Goal: Information Seeking & Learning: Compare options

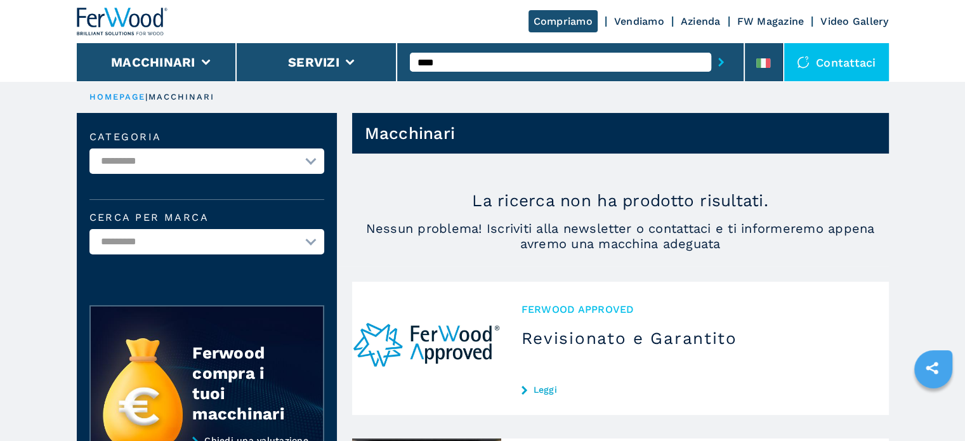
click at [460, 56] on input "****" at bounding box center [560, 62] width 301 height 19
type input "*"
type input "***"
click at [711, 48] on button "submit-button" at bounding box center [721, 62] width 20 height 29
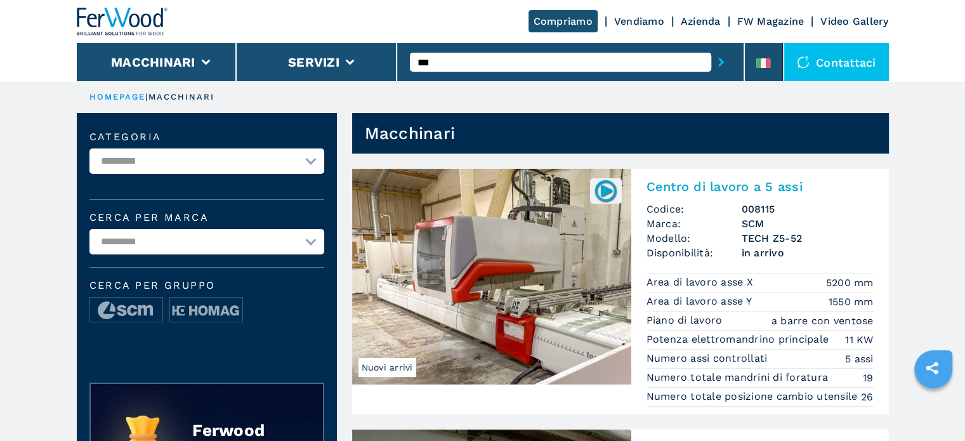
click at [798, 238] on h3 "TECH Z5-52" at bounding box center [807, 238] width 132 height 15
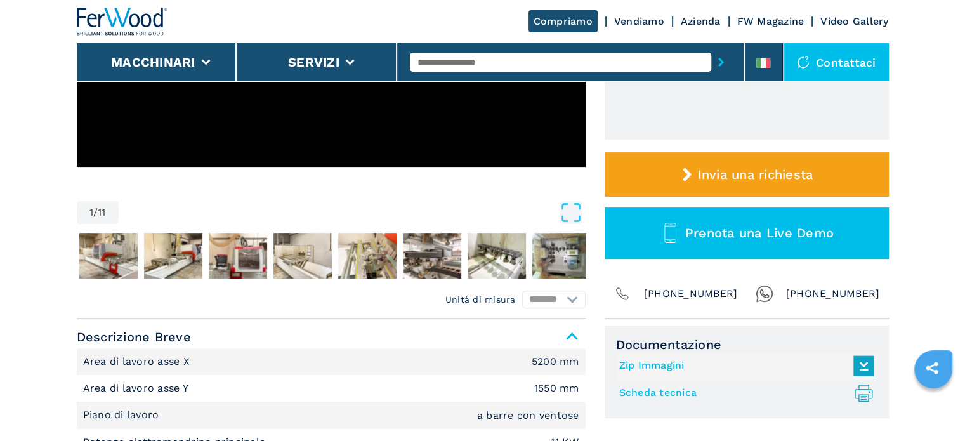
scroll to position [571, 0]
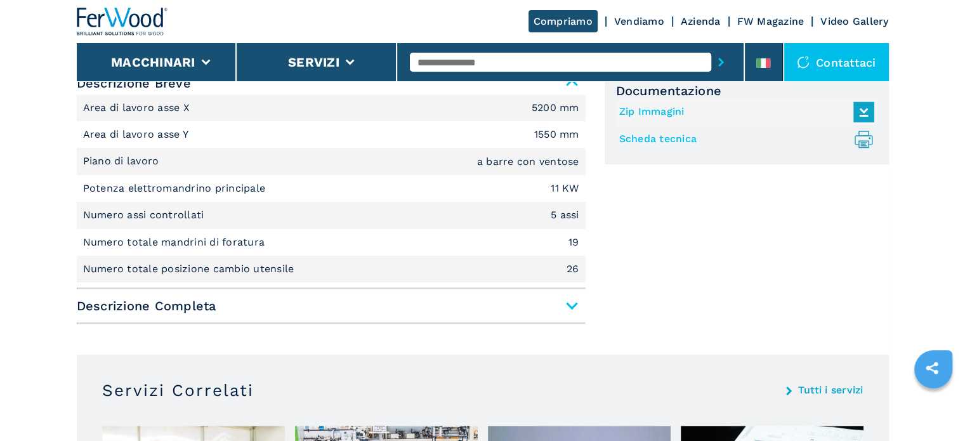
click at [571, 302] on span "Descrizione Completa" at bounding box center [331, 305] width 509 height 23
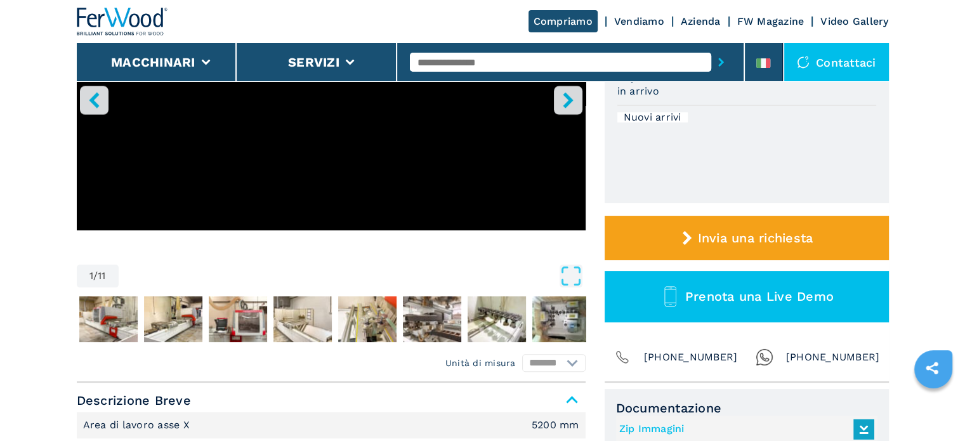
scroll to position [0, 0]
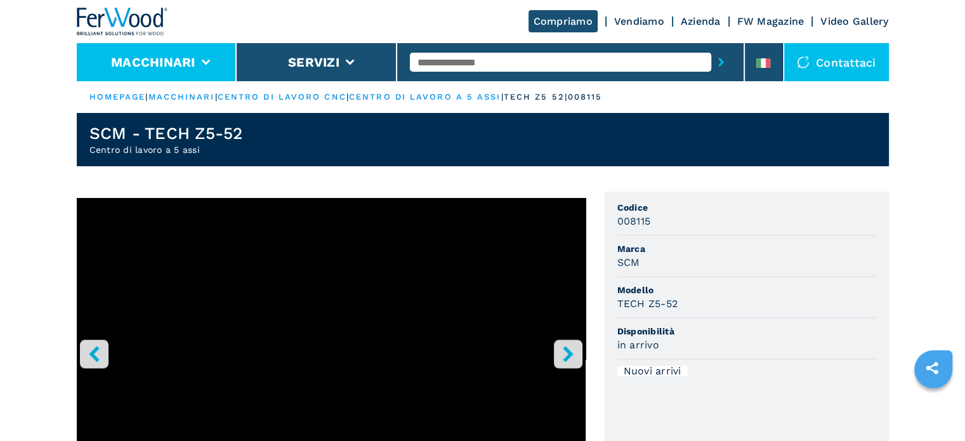
click at [196, 56] on li "Macchinari" at bounding box center [157, 62] width 160 height 38
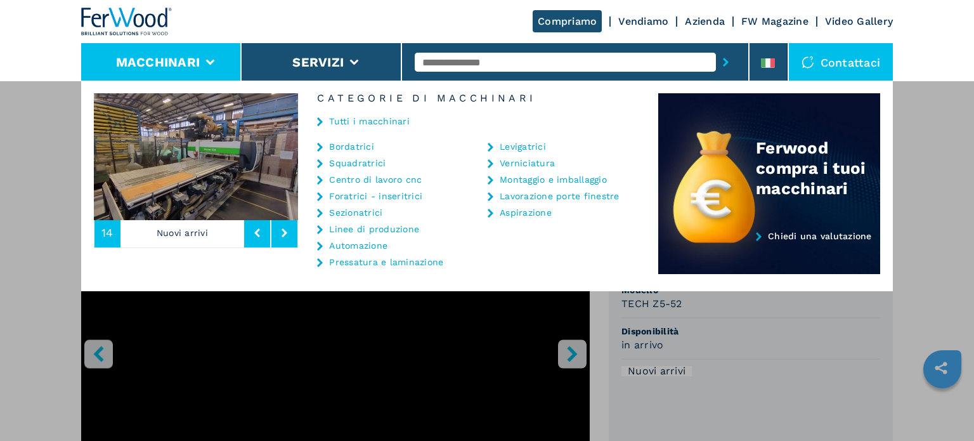
click at [378, 178] on link "Centro di lavoro cnc" at bounding box center [375, 179] width 93 height 9
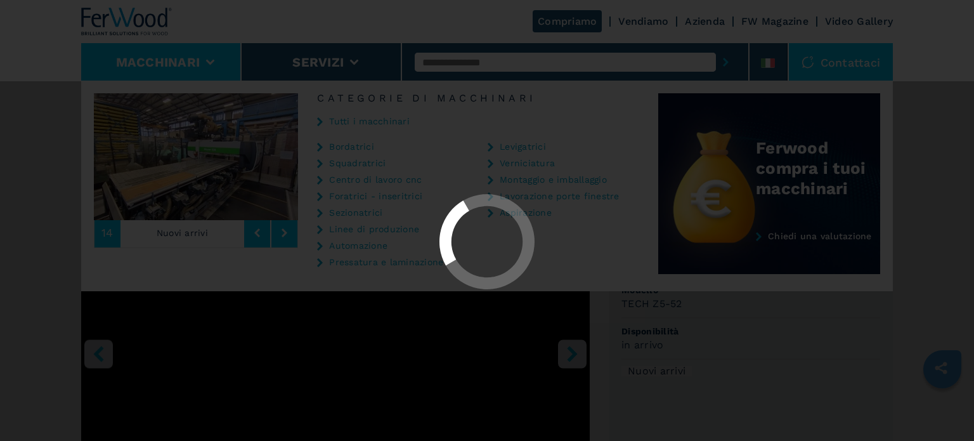
select select "**********"
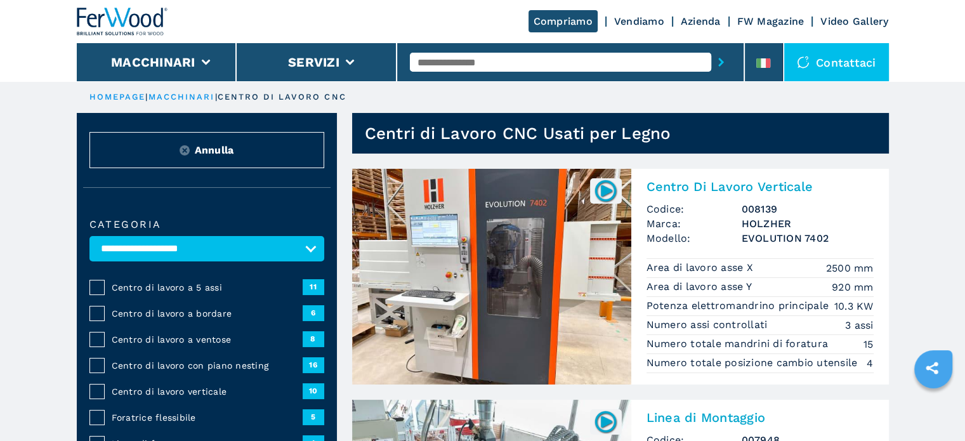
click at [178, 286] on span "Centro di lavoro a 5 assi" at bounding box center [207, 287] width 191 height 13
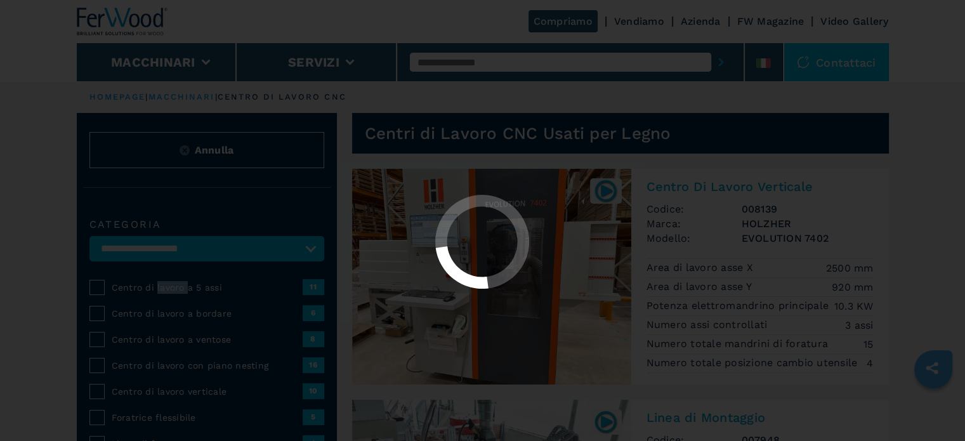
select select "**********"
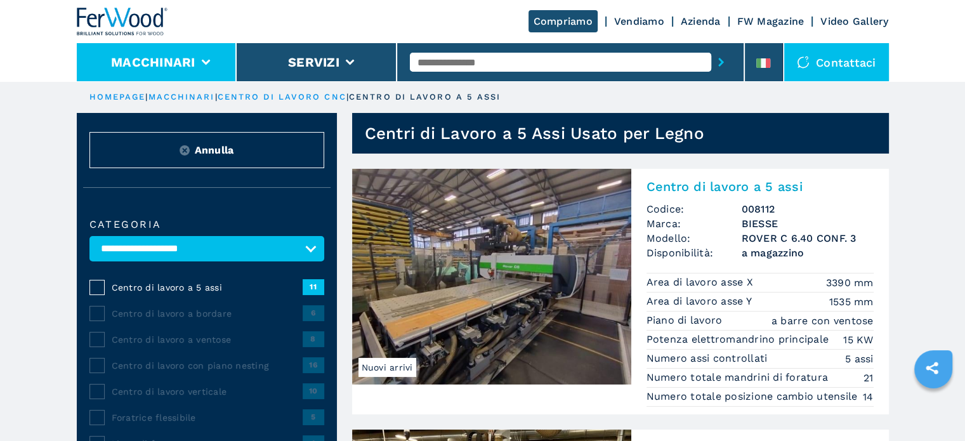
click at [211, 53] on li "Macchinari" at bounding box center [157, 62] width 160 height 38
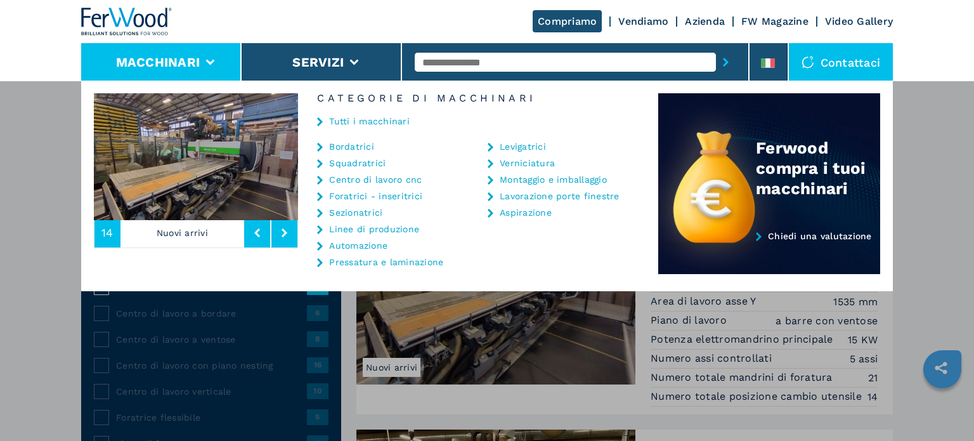
click at [367, 145] on link "Bordatrici" at bounding box center [351, 146] width 45 height 9
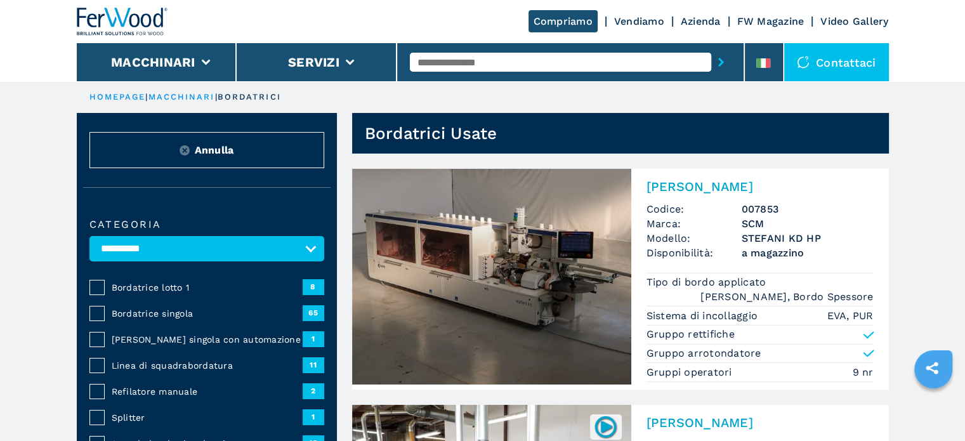
drag, startPoint x: 608, startPoint y: 188, endPoint x: 639, endPoint y: 169, distance: 37.3
click at [147, 290] on span "Bordatrice lotto 1" at bounding box center [207, 287] width 191 height 13
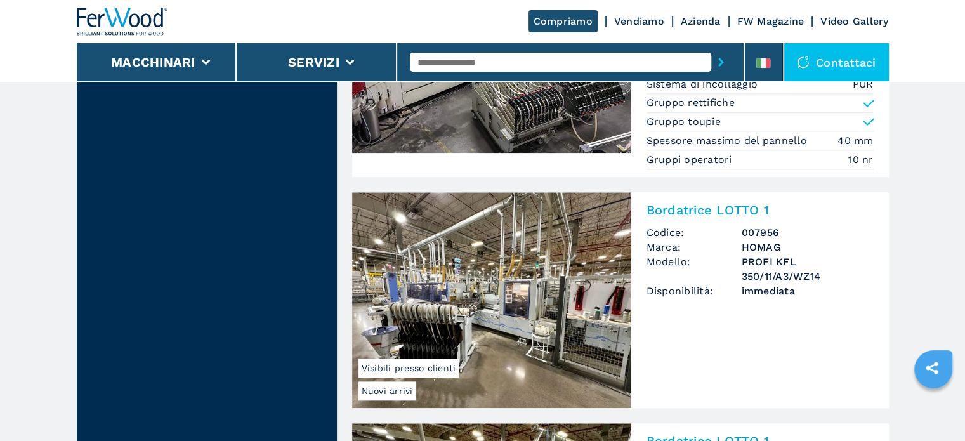
scroll to position [1395, 0]
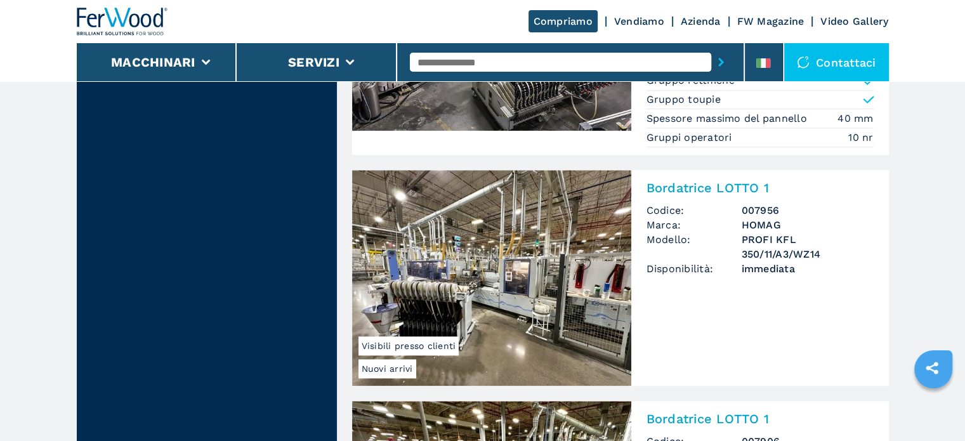
click at [769, 232] on h3 "PROFI KFL 350/11/A3/WZ14" at bounding box center [807, 246] width 132 height 29
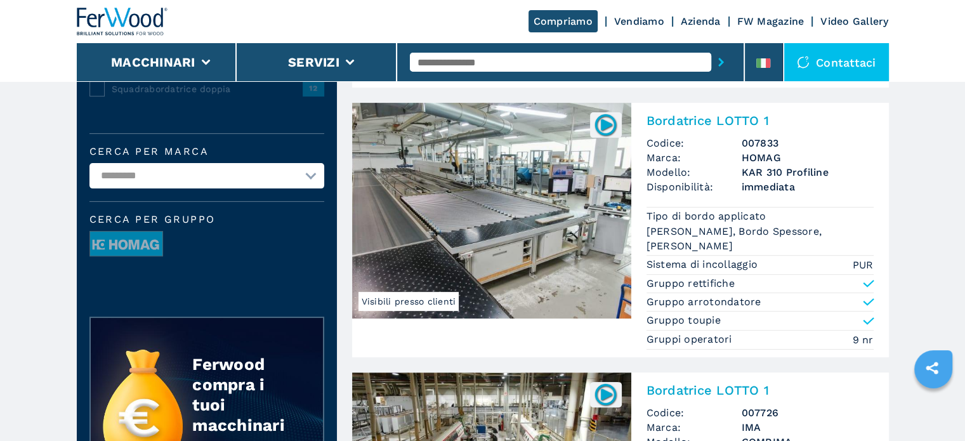
scroll to position [317, 0]
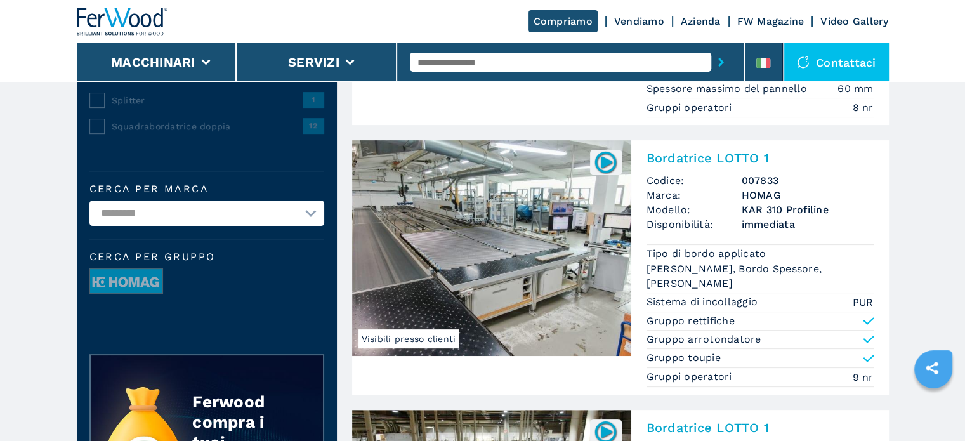
click at [764, 184] on h3 "007833" at bounding box center [807, 180] width 132 height 15
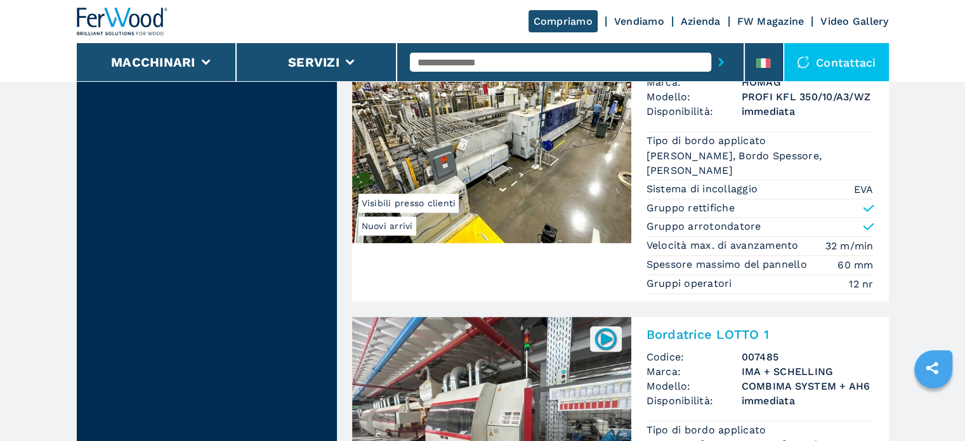
scroll to position [1649, 0]
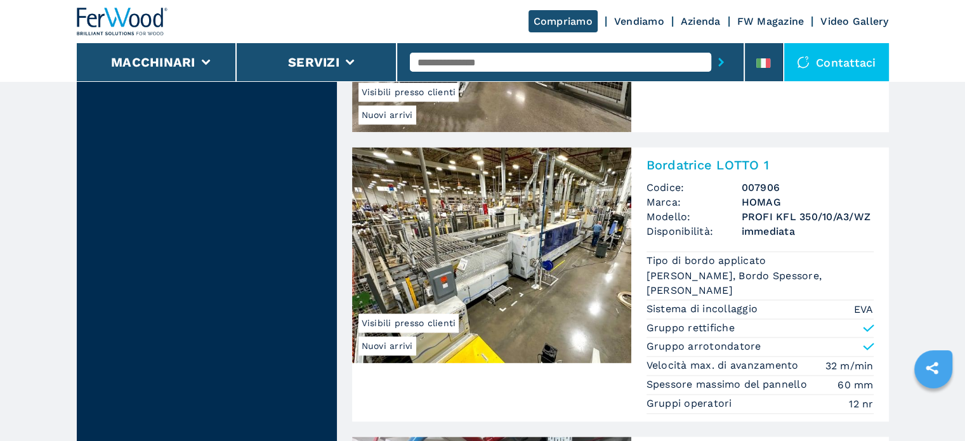
click at [771, 203] on h3 "HOMAG" at bounding box center [807, 202] width 132 height 15
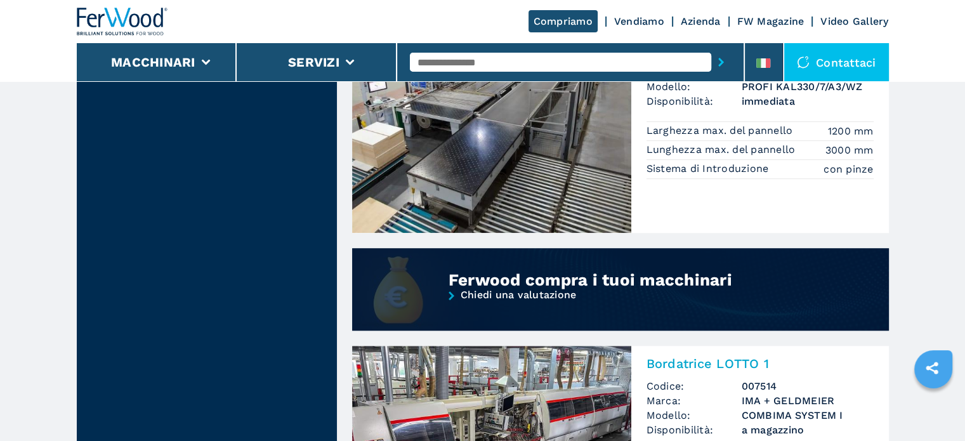
scroll to position [888, 0]
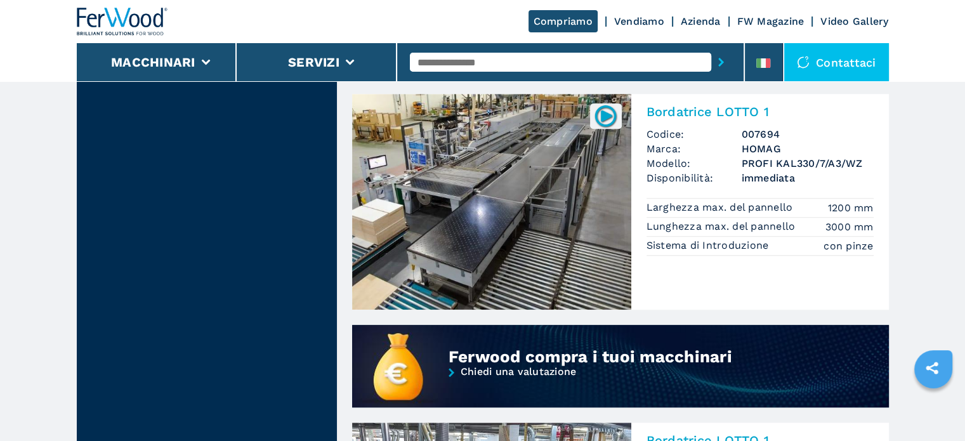
click at [506, 60] on input "text" at bounding box center [560, 62] width 301 height 19
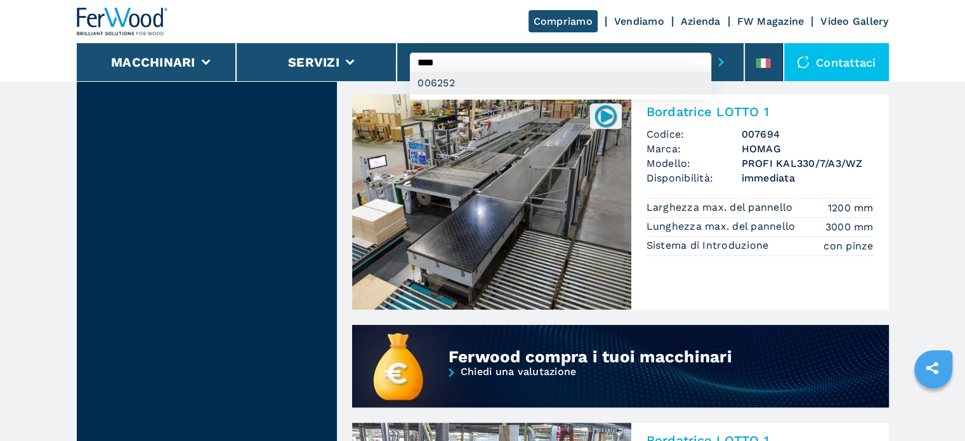
click at [500, 84] on div "006252" at bounding box center [560, 83] width 301 height 23
type input "******"
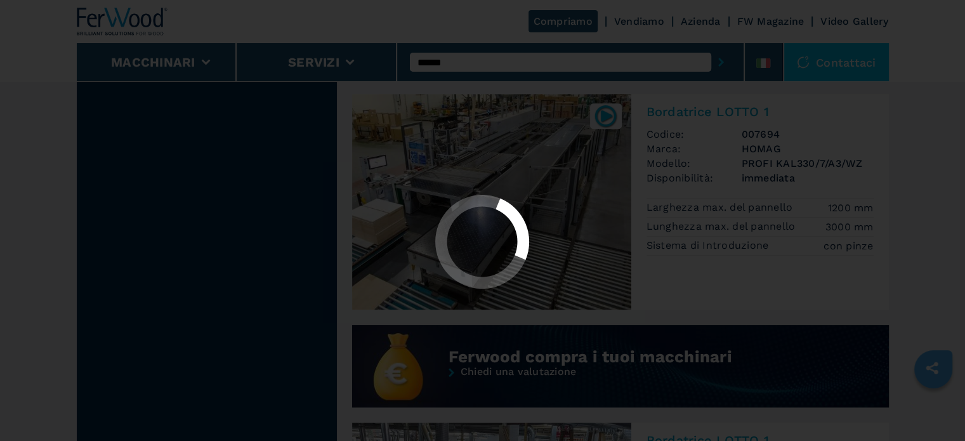
scroll to position [0, 0]
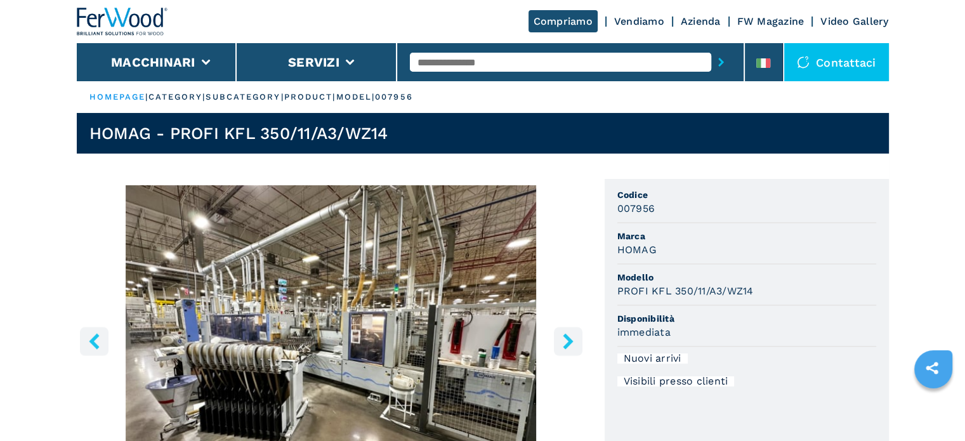
click at [575, 338] on icon "right-button" at bounding box center [568, 341] width 16 height 16
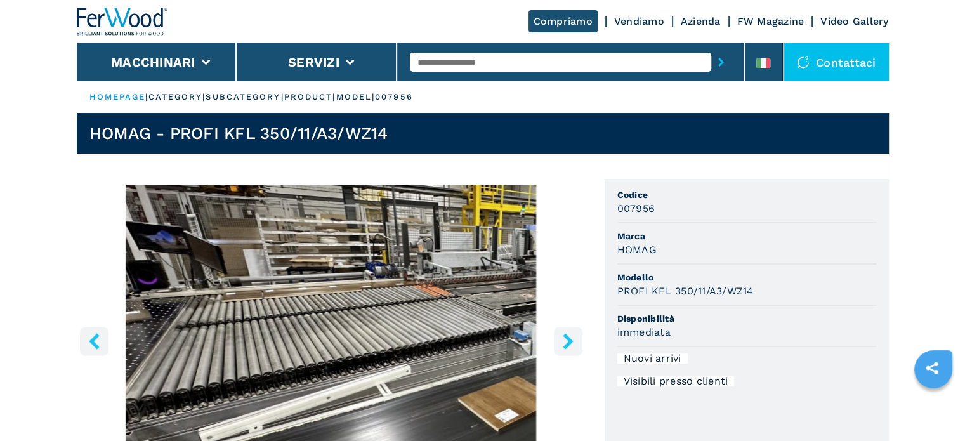
click at [565, 337] on icon "right-button" at bounding box center [568, 341] width 10 height 16
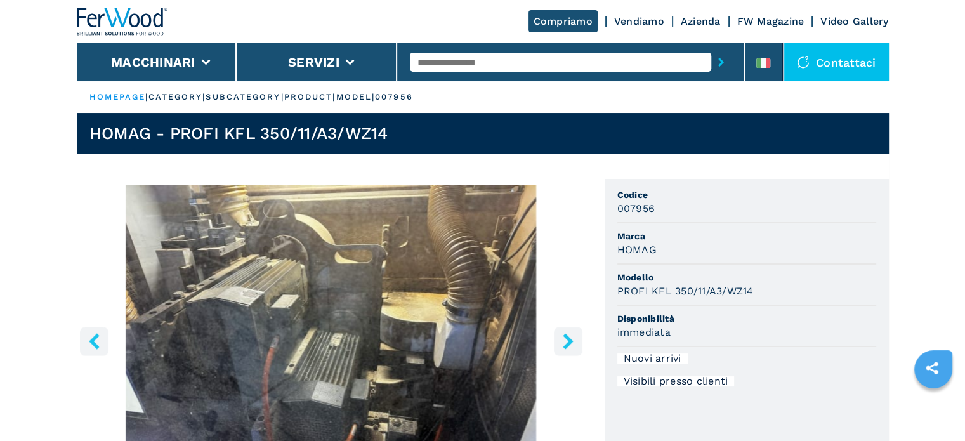
click at [565, 337] on icon "right-button" at bounding box center [568, 341] width 10 height 16
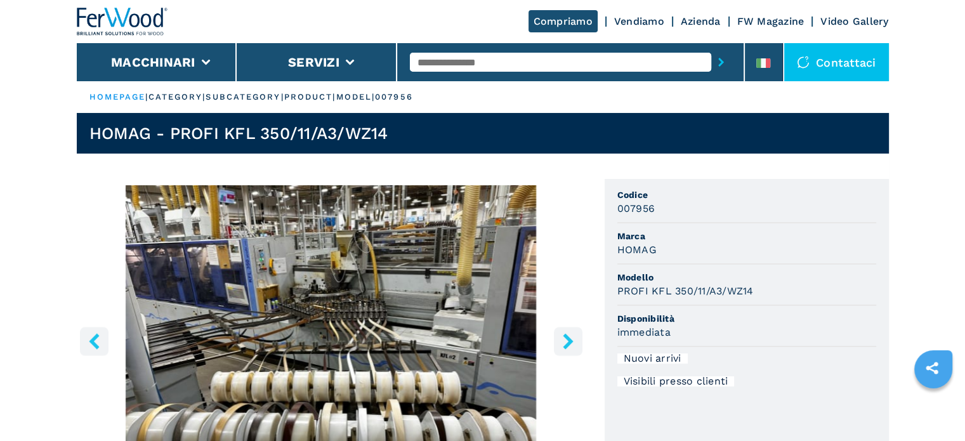
click at [565, 337] on icon "right-button" at bounding box center [568, 341] width 10 height 16
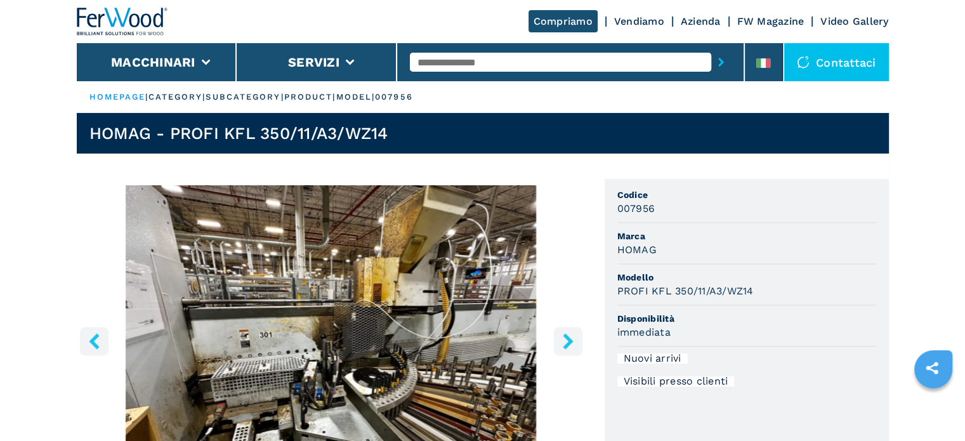
click at [563, 337] on icon "right-button" at bounding box center [568, 341] width 16 height 16
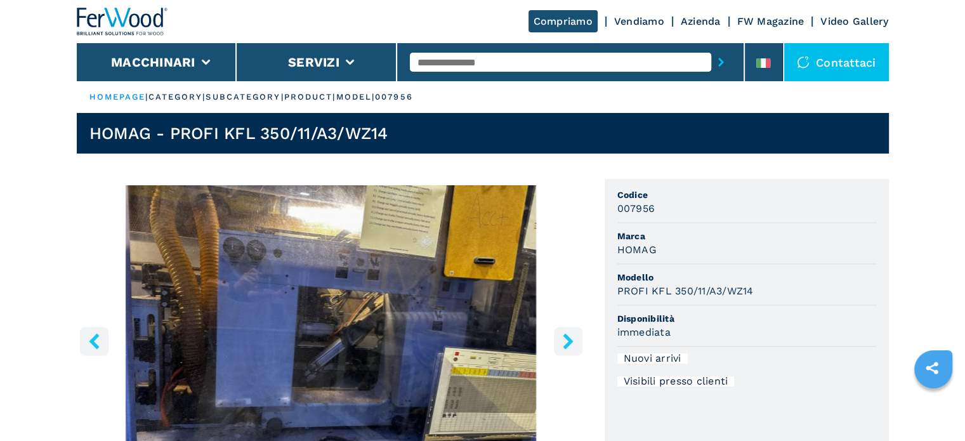
click at [563, 337] on icon "right-button" at bounding box center [568, 341] width 16 height 16
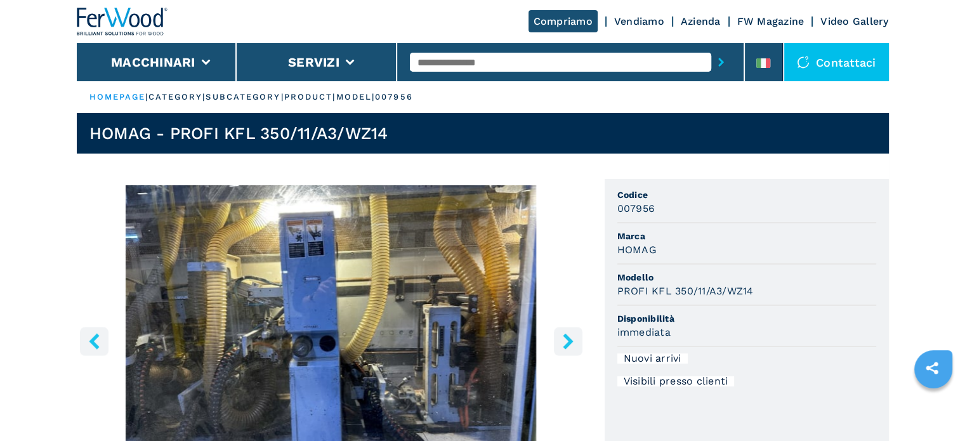
click at [563, 337] on icon "right-button" at bounding box center [568, 341] width 16 height 16
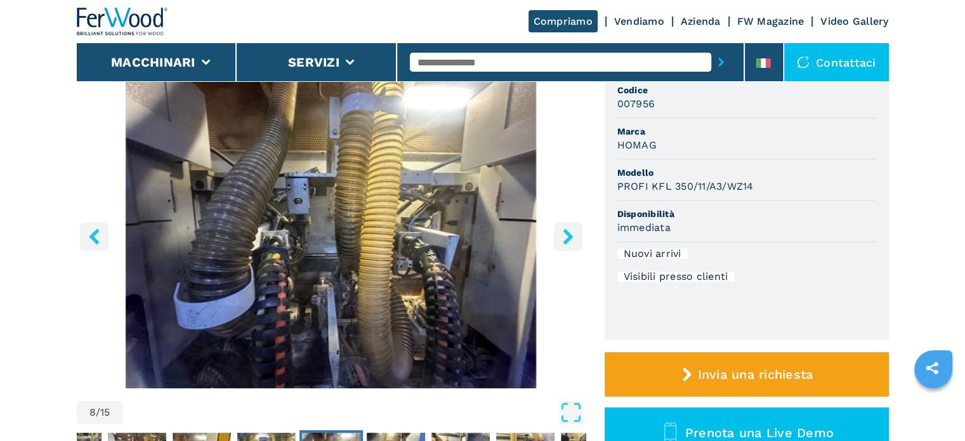
scroll to position [127, 0]
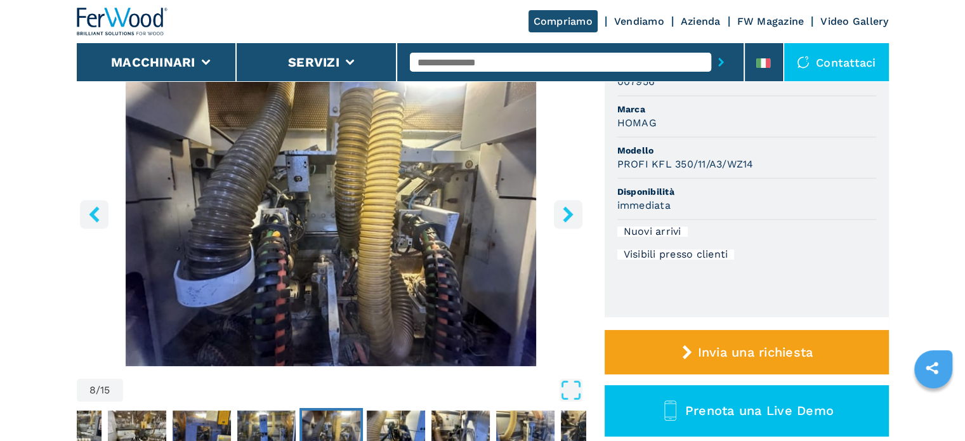
click at [567, 211] on icon "right-button" at bounding box center [568, 214] width 10 height 16
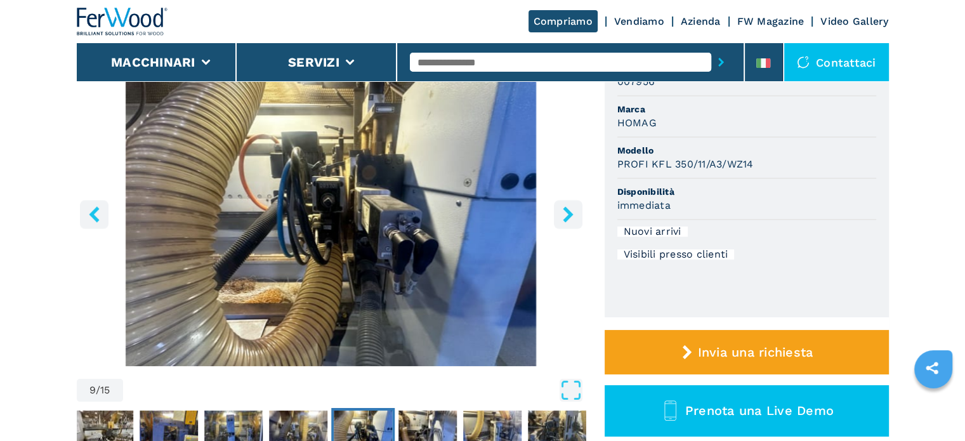
click at [567, 211] on icon "right-button" at bounding box center [568, 214] width 10 height 16
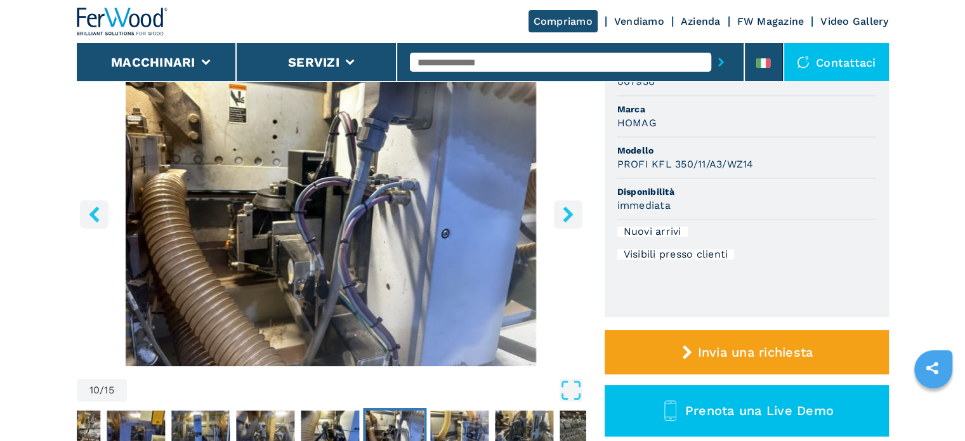
click at [567, 211] on icon "right-button" at bounding box center [568, 214] width 10 height 16
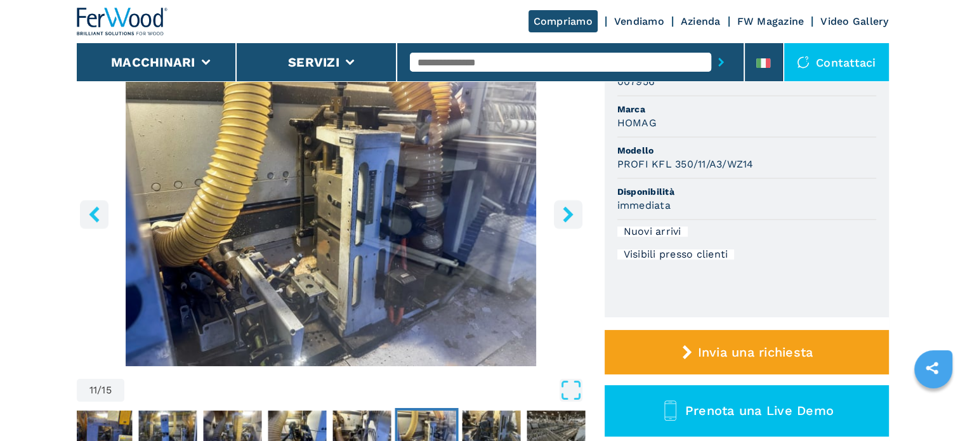
click at [567, 211] on icon "right-button" at bounding box center [568, 214] width 10 height 16
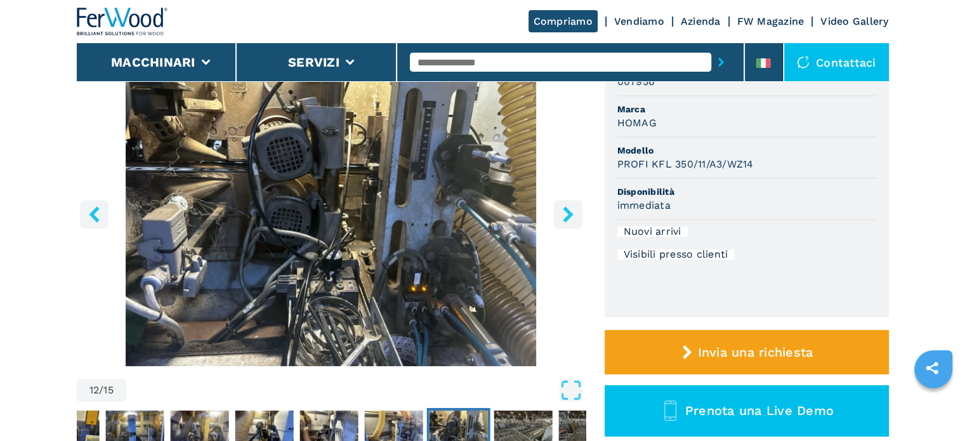
click at [567, 211] on icon "right-button" at bounding box center [568, 214] width 10 height 16
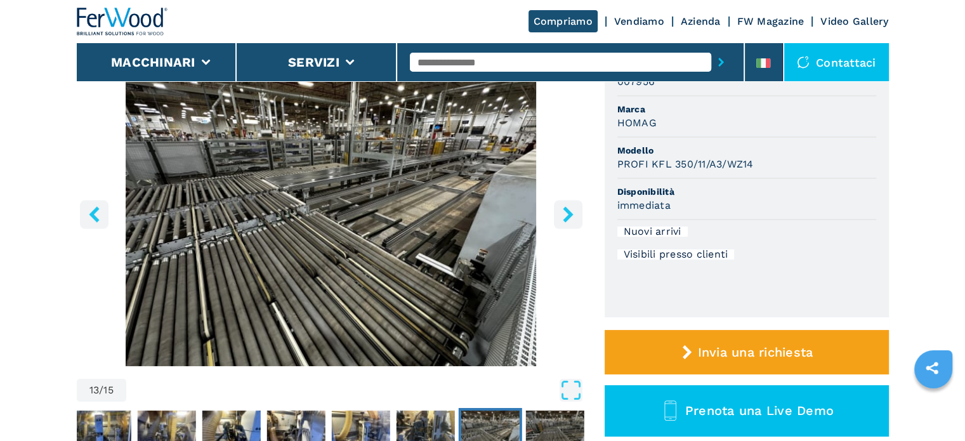
click at [567, 211] on icon "right-button" at bounding box center [568, 214] width 10 height 16
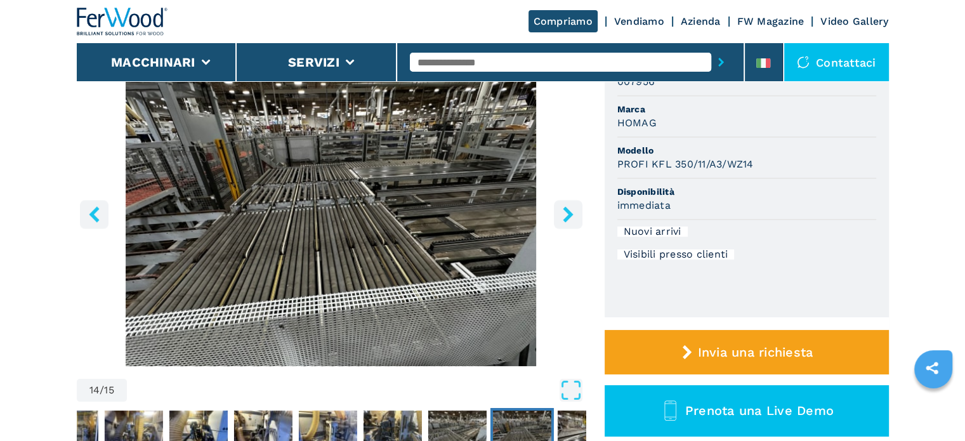
click at [567, 211] on icon "right-button" at bounding box center [568, 214] width 10 height 16
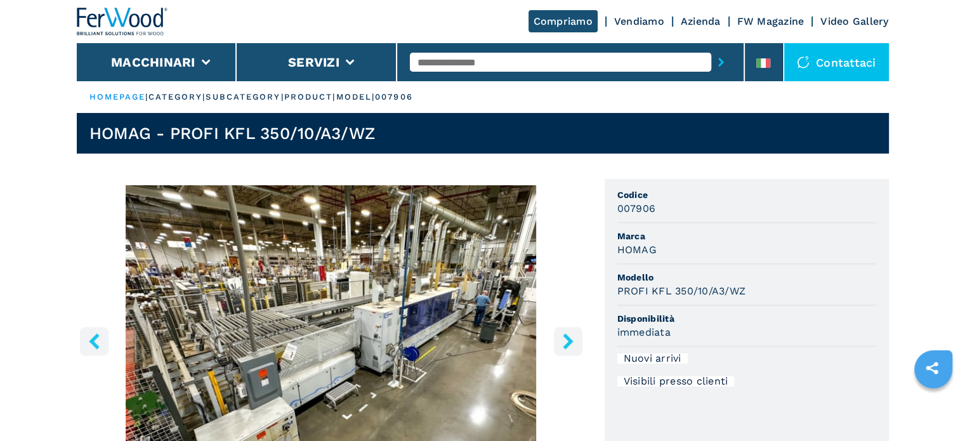
click at [573, 347] on icon "right-button" at bounding box center [568, 341] width 16 height 16
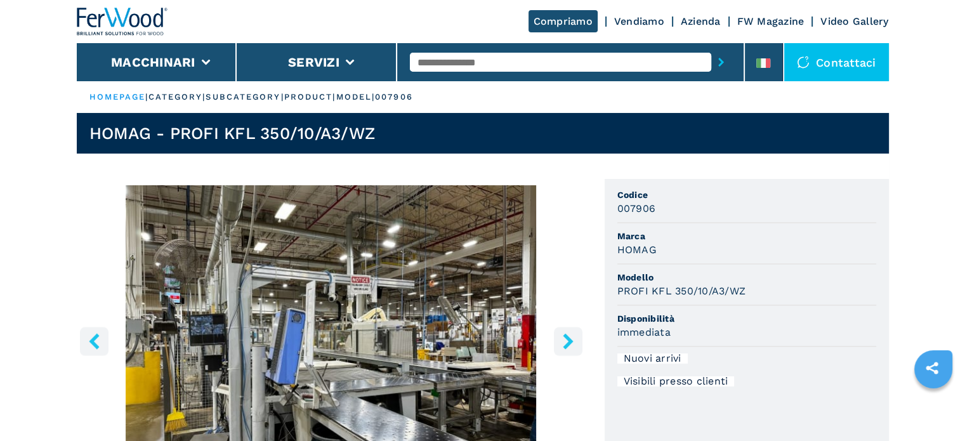
click at [575, 347] on icon "right-button" at bounding box center [568, 341] width 16 height 16
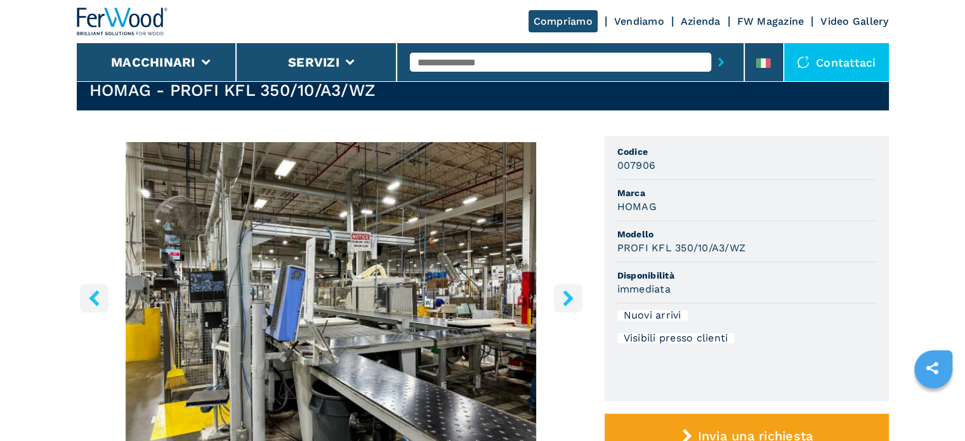
scroll to position [63, 0]
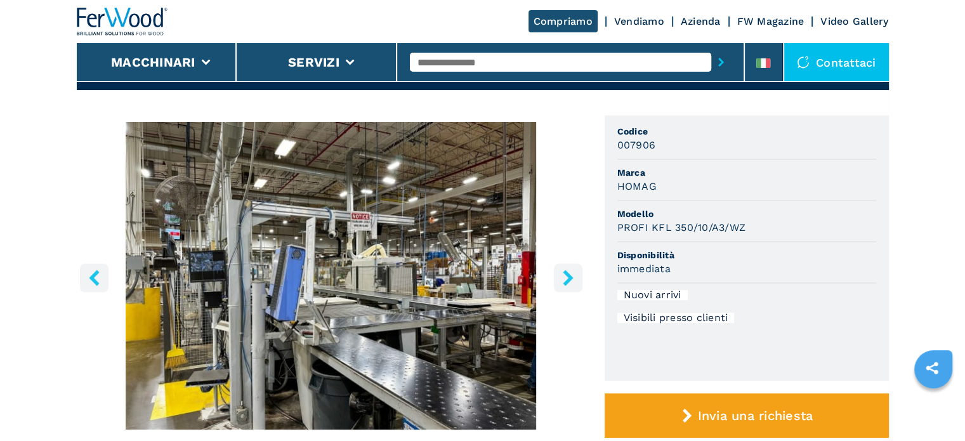
click at [569, 282] on icon "right-button" at bounding box center [568, 278] width 16 height 16
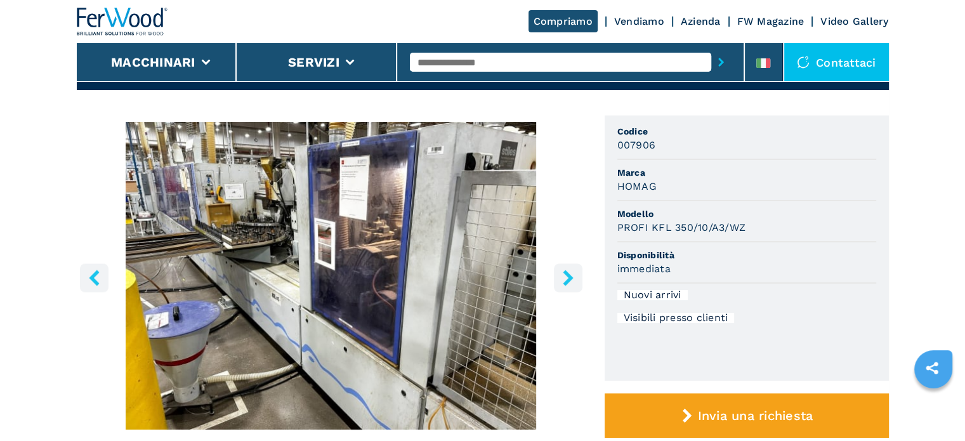
click at [569, 282] on icon "right-button" at bounding box center [568, 278] width 16 height 16
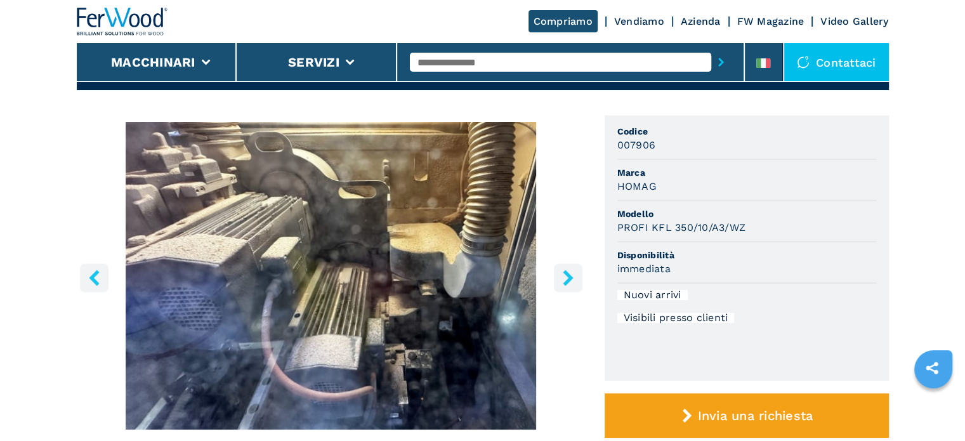
click at [569, 282] on icon "right-button" at bounding box center [568, 278] width 16 height 16
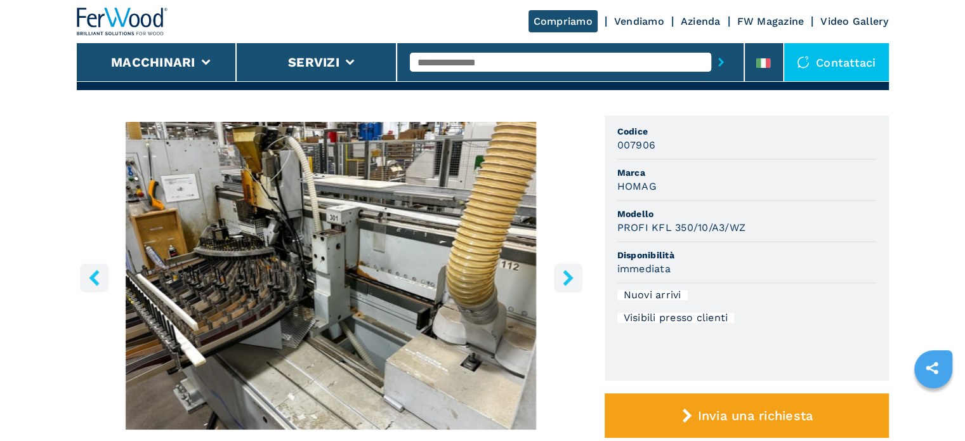
click at [569, 282] on icon "right-button" at bounding box center [568, 278] width 16 height 16
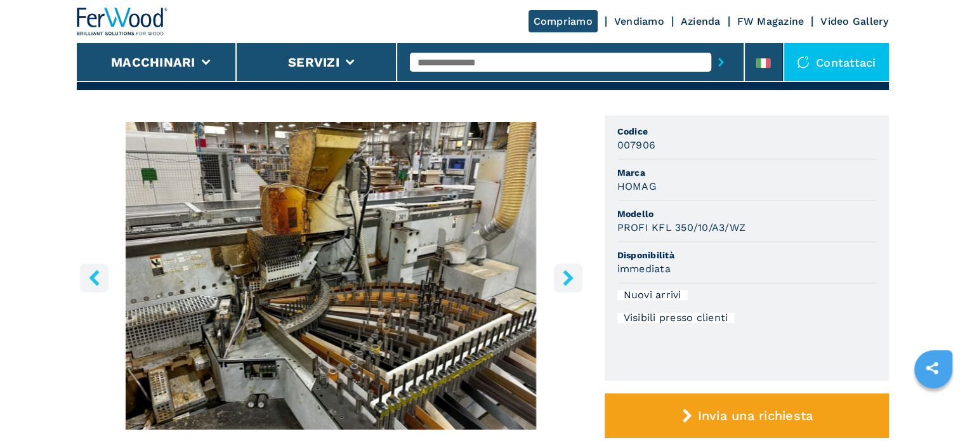
click at [569, 282] on icon "right-button" at bounding box center [568, 278] width 16 height 16
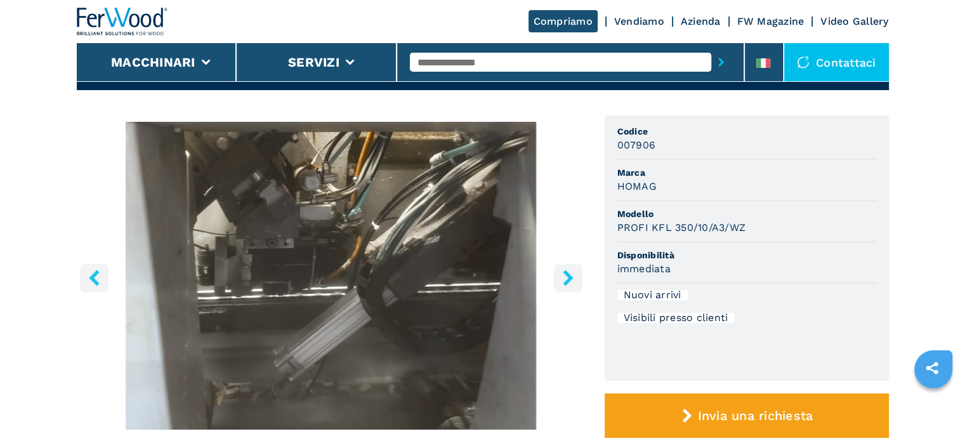
click at [569, 286] on button "right-button" at bounding box center [568, 277] width 29 height 29
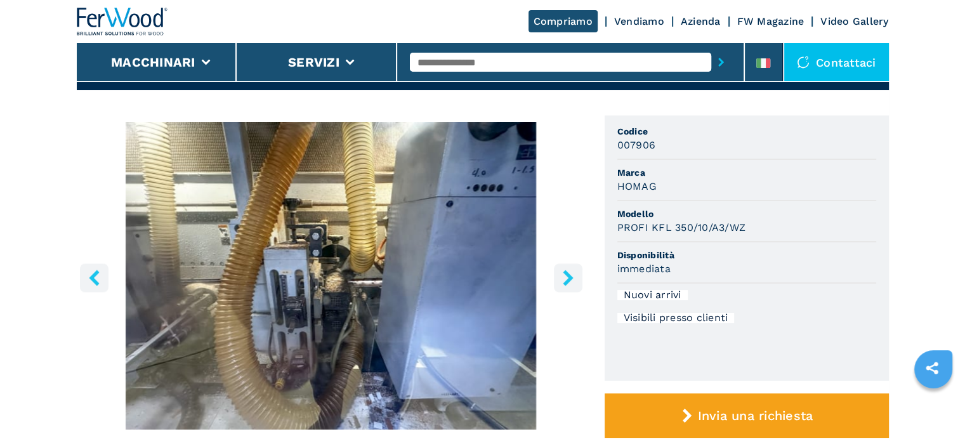
click at [569, 286] on button "right-button" at bounding box center [568, 277] width 29 height 29
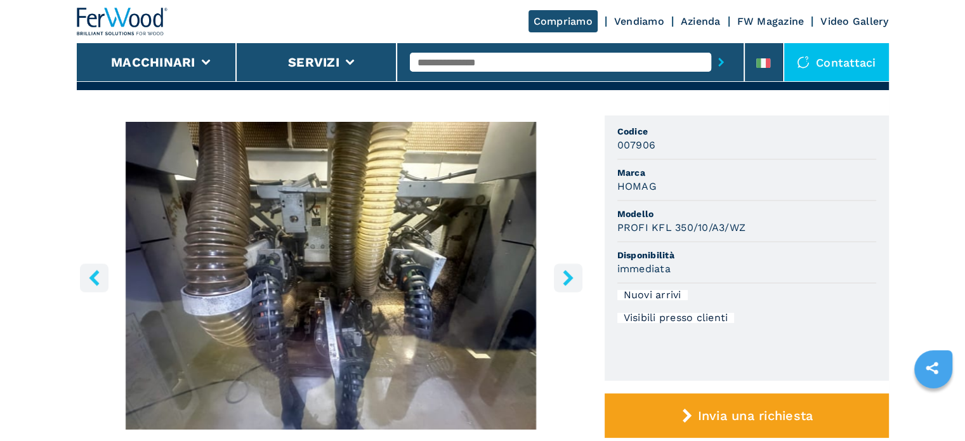
click at [569, 286] on button "right-button" at bounding box center [568, 277] width 29 height 29
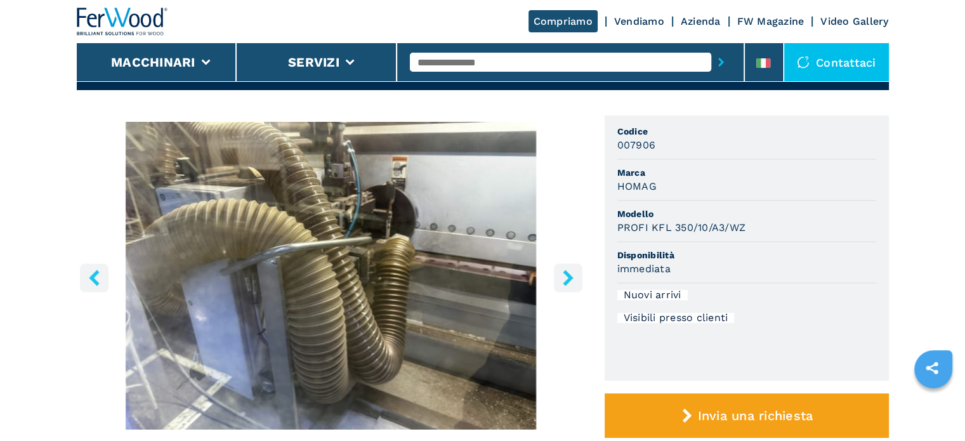
click at [569, 286] on button "right-button" at bounding box center [568, 277] width 29 height 29
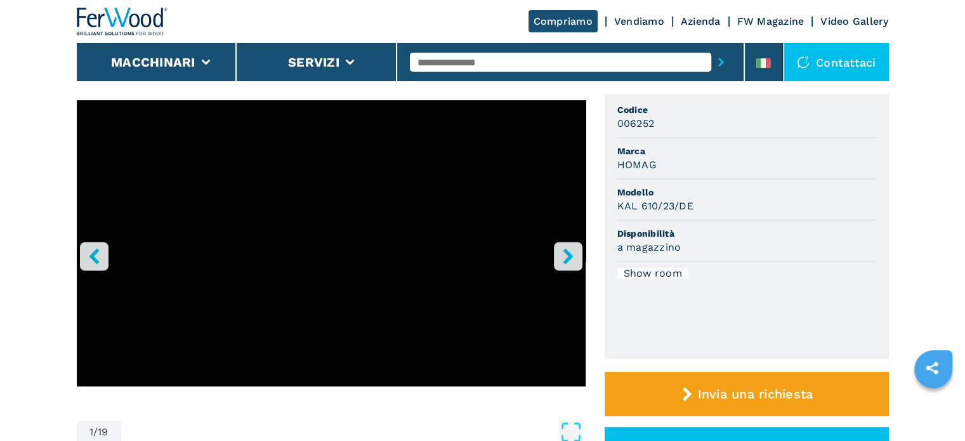
scroll to position [127, 0]
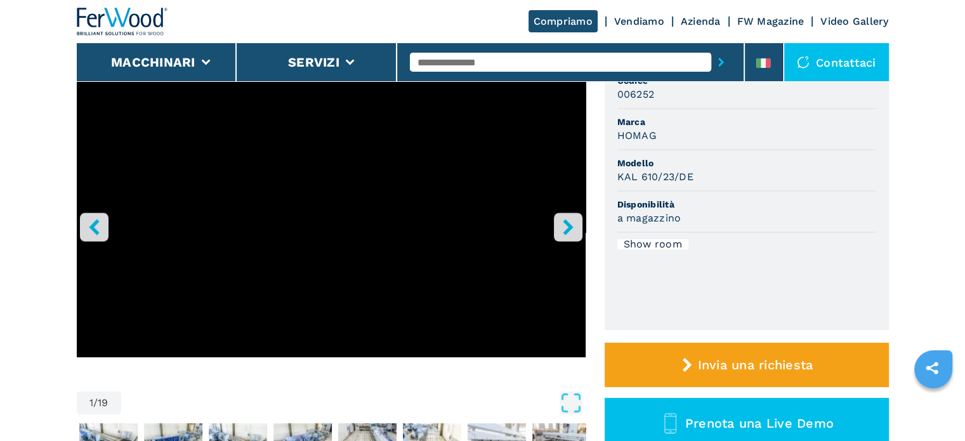
click at [568, 225] on icon "right-button" at bounding box center [568, 227] width 10 height 16
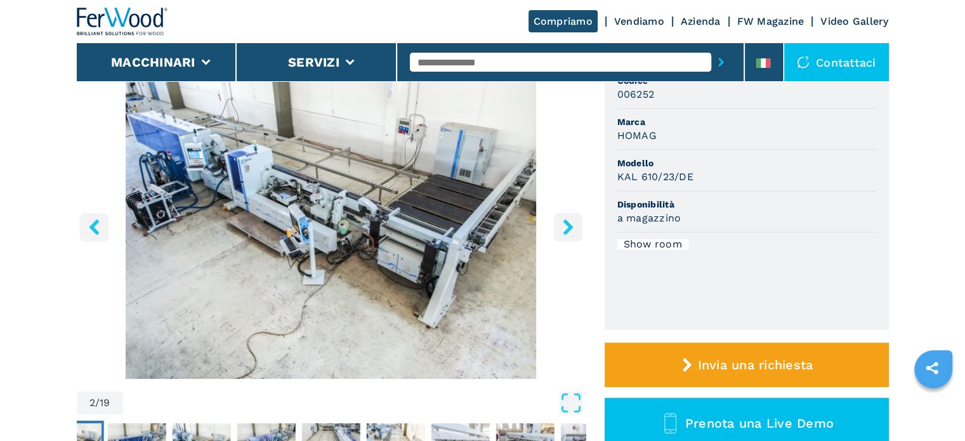
click at [570, 223] on icon "right-button" at bounding box center [568, 227] width 16 height 16
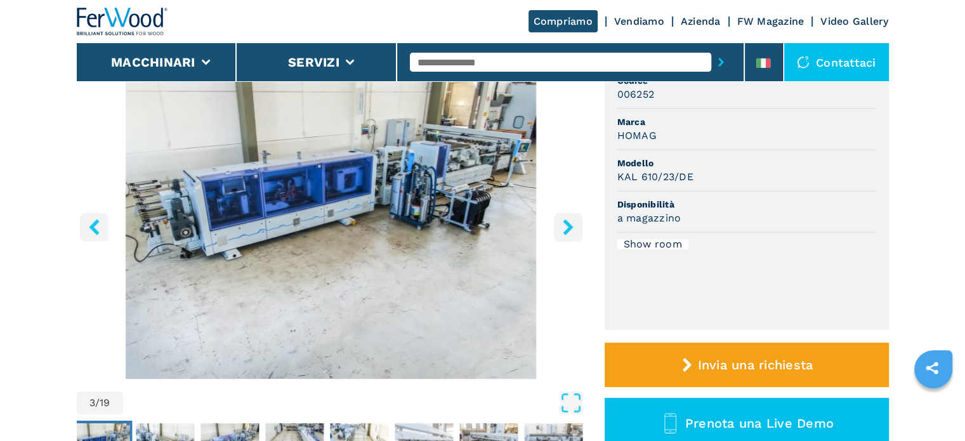
click at [568, 224] on icon "right-button" at bounding box center [568, 227] width 10 height 16
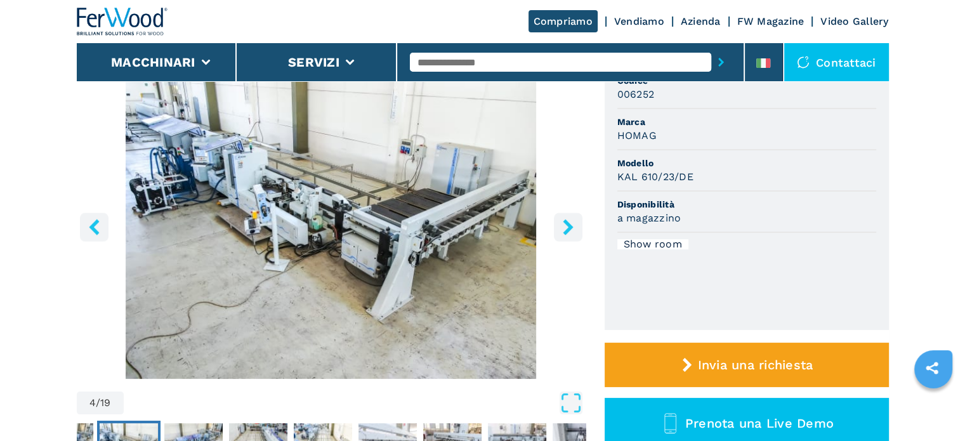
click at [568, 224] on icon "right-button" at bounding box center [568, 227] width 10 height 16
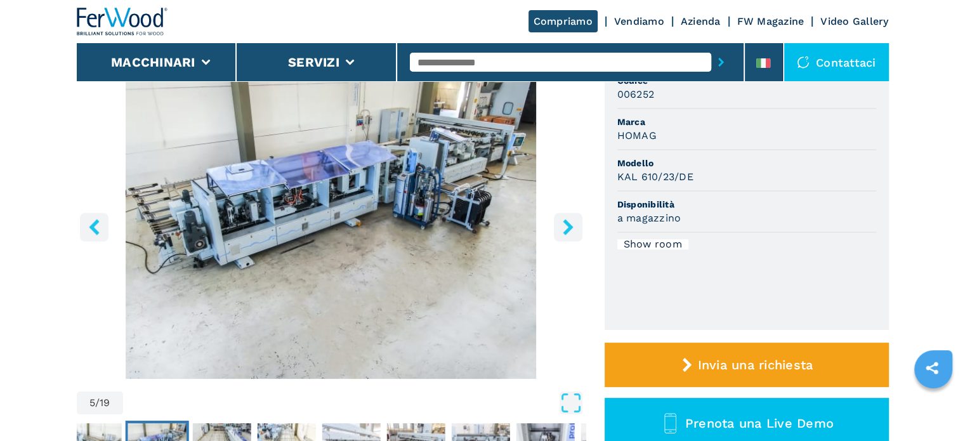
click at [568, 224] on icon "right-button" at bounding box center [568, 227] width 10 height 16
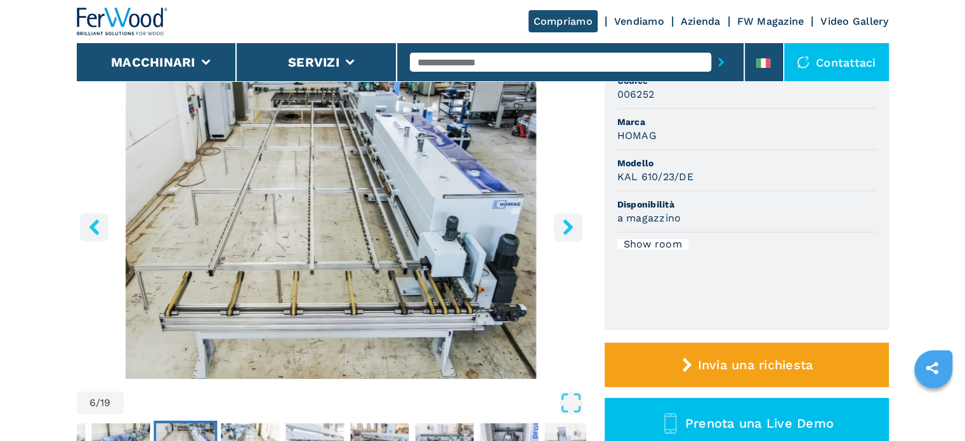
click at [568, 224] on icon "right-button" at bounding box center [568, 227] width 10 height 16
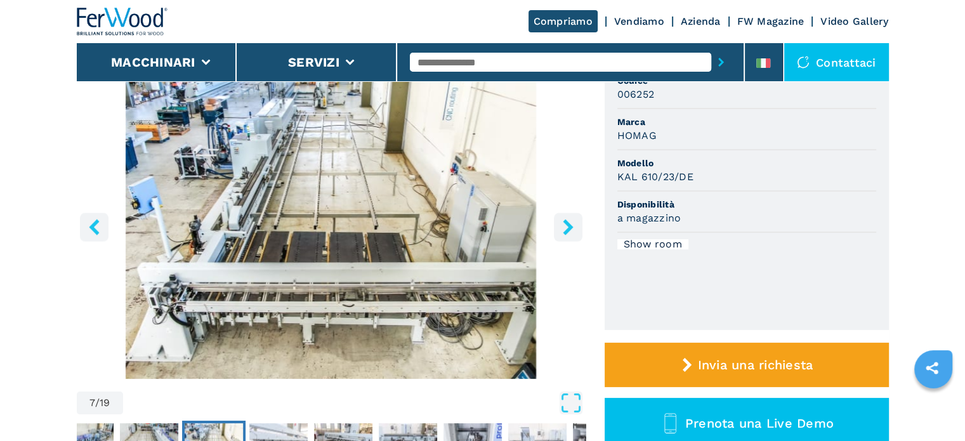
click at [568, 224] on icon "right-button" at bounding box center [568, 227] width 10 height 16
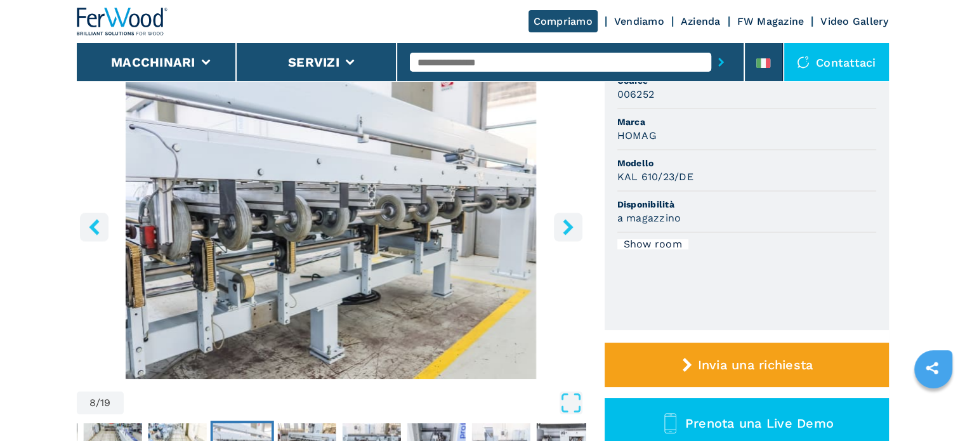
click at [568, 224] on icon "right-button" at bounding box center [568, 227] width 10 height 16
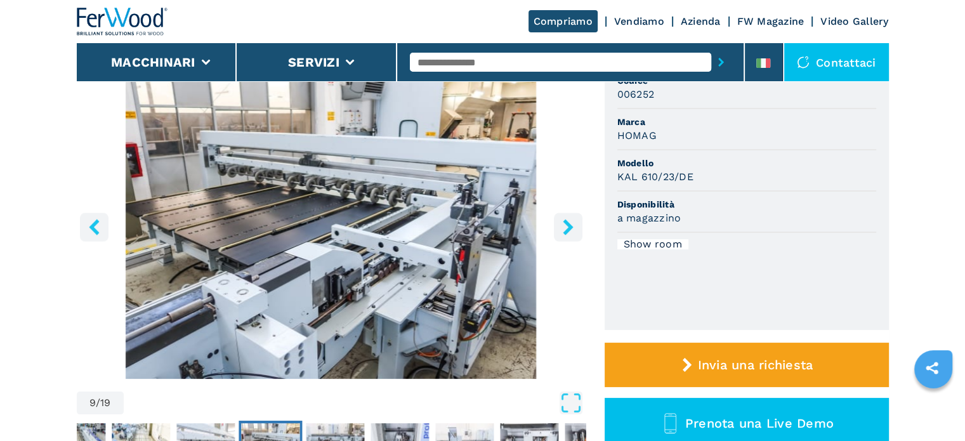
click at [568, 224] on icon "right-button" at bounding box center [568, 227] width 10 height 16
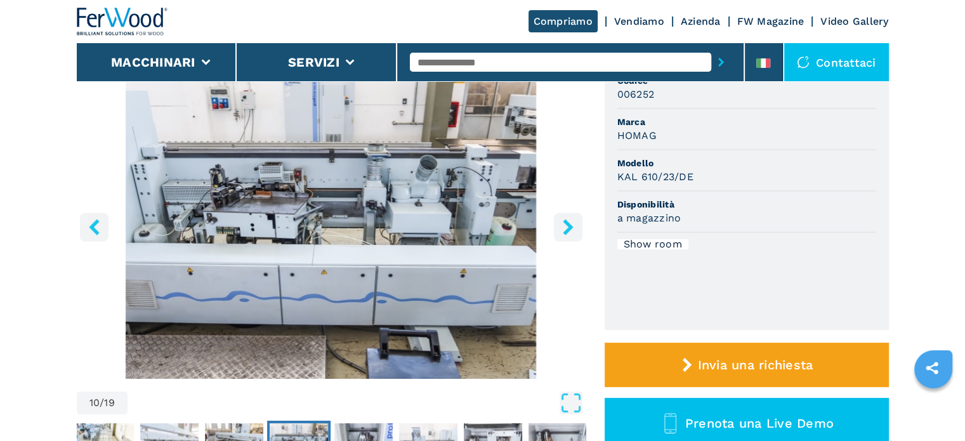
click at [568, 224] on icon "right-button" at bounding box center [568, 227] width 10 height 16
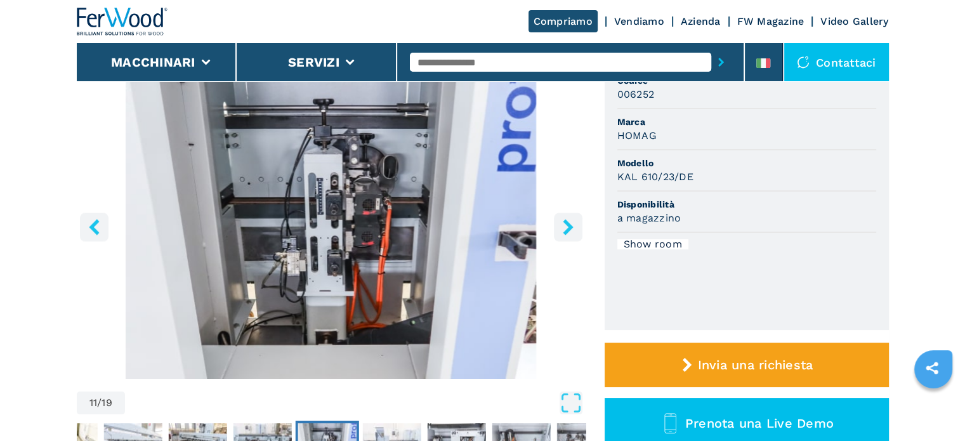
click at [568, 224] on icon "right-button" at bounding box center [568, 227] width 10 height 16
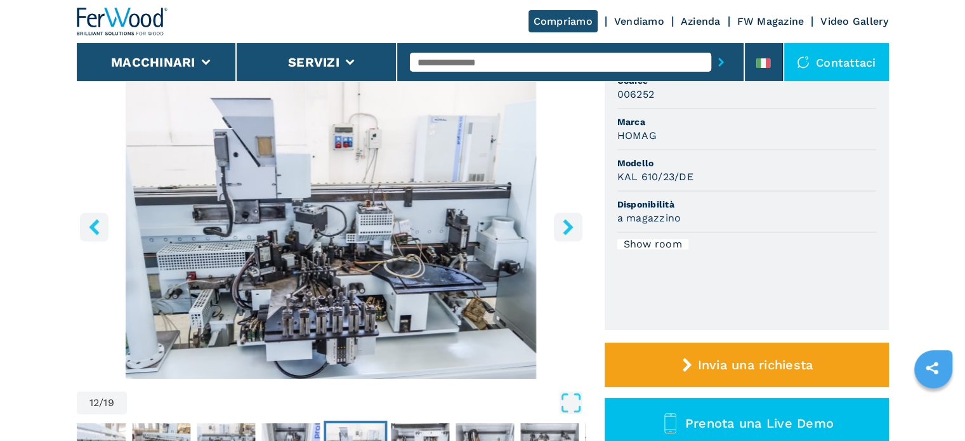
click at [568, 224] on icon "right-button" at bounding box center [568, 227] width 10 height 16
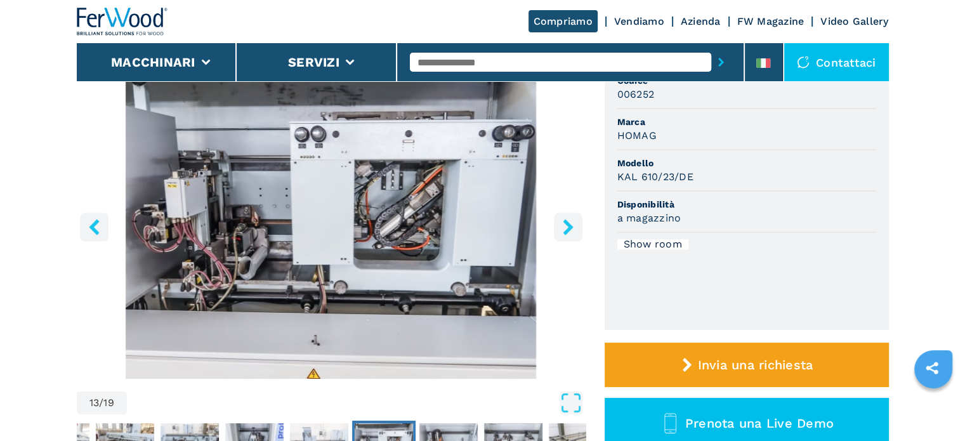
click at [568, 224] on icon "right-button" at bounding box center [568, 227] width 10 height 16
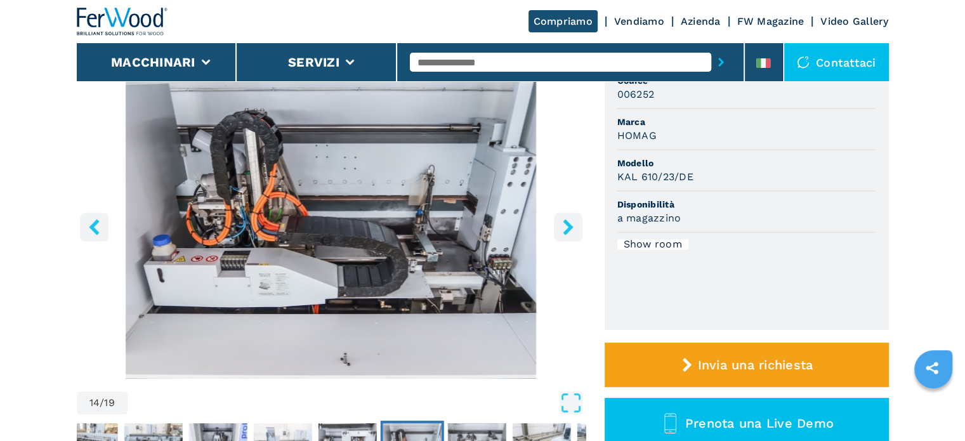
click at [86, 225] on icon "left-button" at bounding box center [94, 227] width 16 height 16
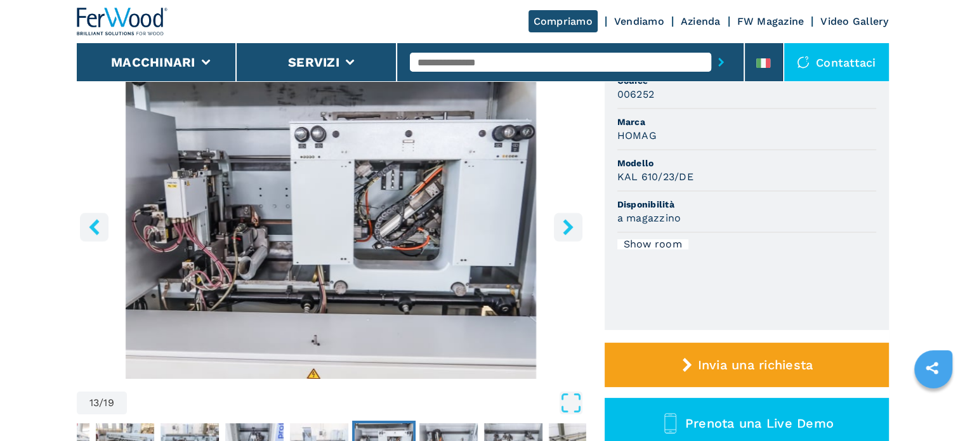
click at [89, 223] on icon "left-button" at bounding box center [94, 227] width 16 height 16
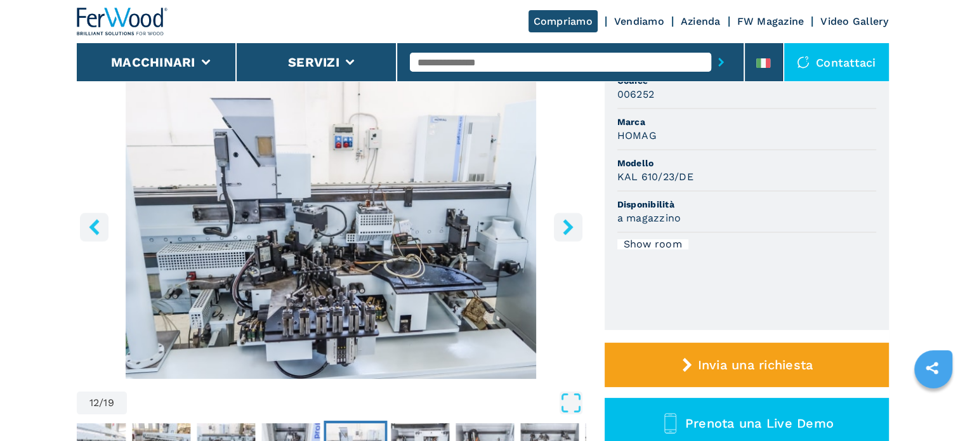
click at [89, 223] on icon "left-button" at bounding box center [94, 227] width 16 height 16
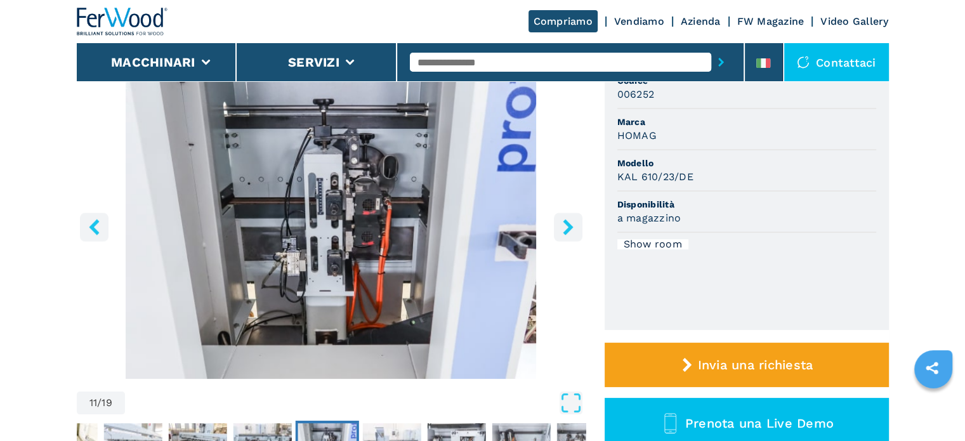
click at [89, 223] on icon "left-button" at bounding box center [94, 227] width 16 height 16
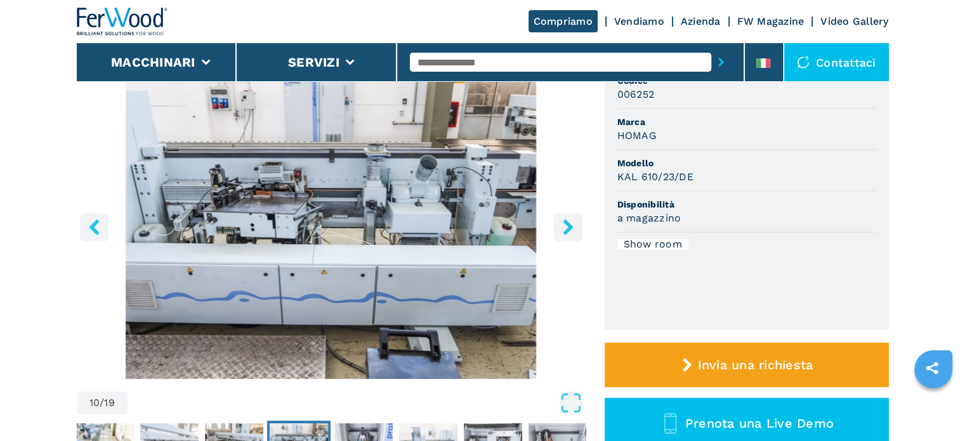
click at [91, 221] on icon "left-button" at bounding box center [94, 227] width 16 height 16
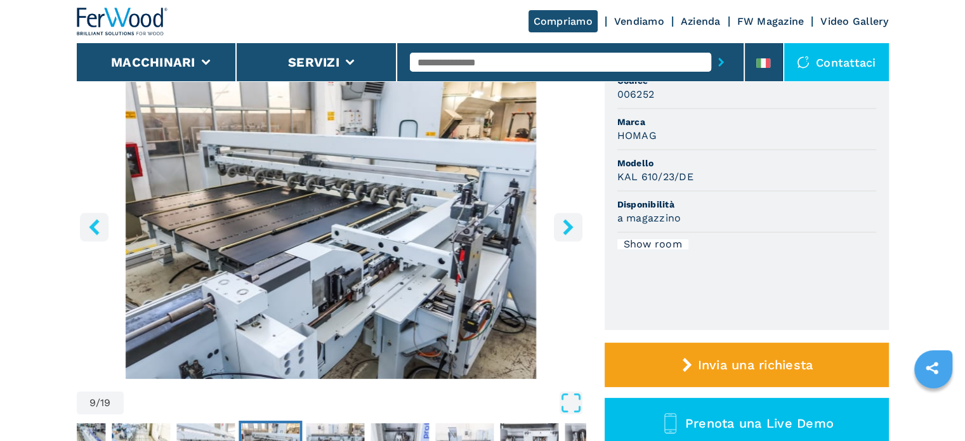
click at [91, 221] on icon "left-button" at bounding box center [94, 227] width 16 height 16
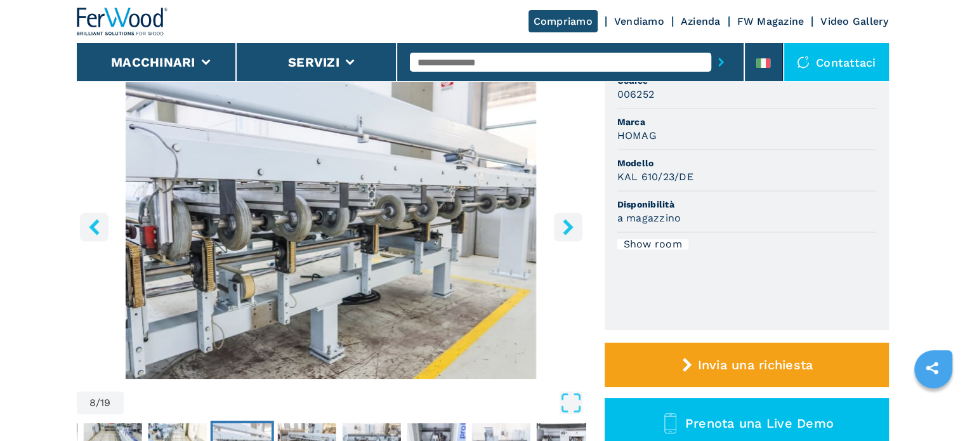
click at [91, 221] on icon "left-button" at bounding box center [94, 227] width 16 height 16
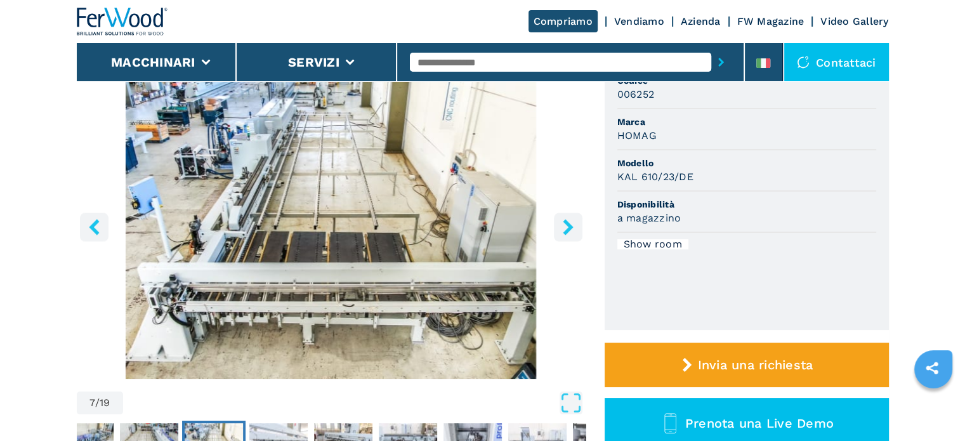
click at [91, 221] on icon "left-button" at bounding box center [94, 227] width 16 height 16
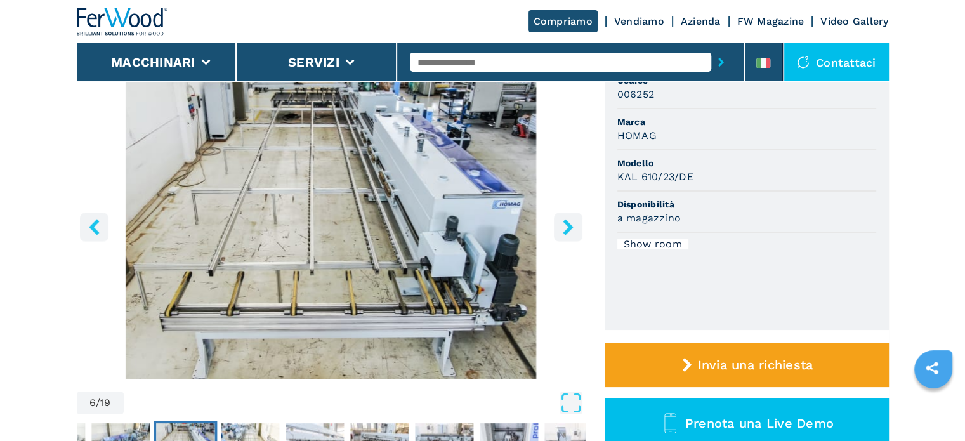
click at [91, 221] on icon "left-button" at bounding box center [94, 227] width 16 height 16
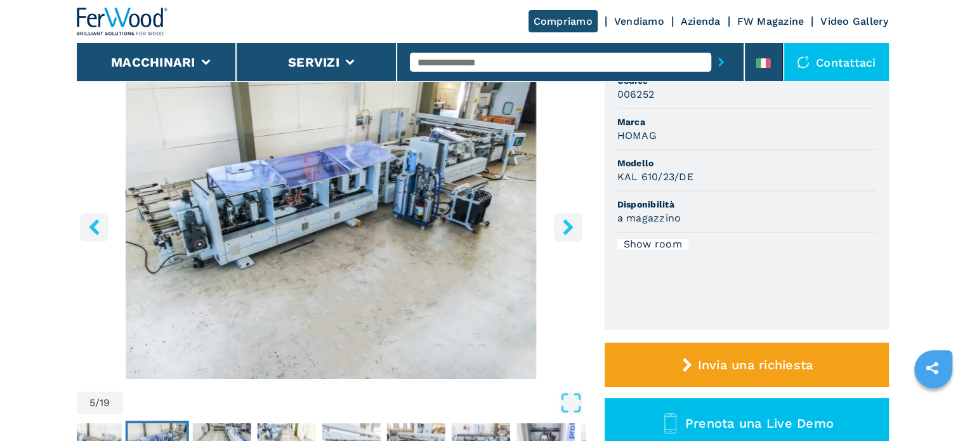
click at [91, 221] on icon "left-button" at bounding box center [94, 227] width 16 height 16
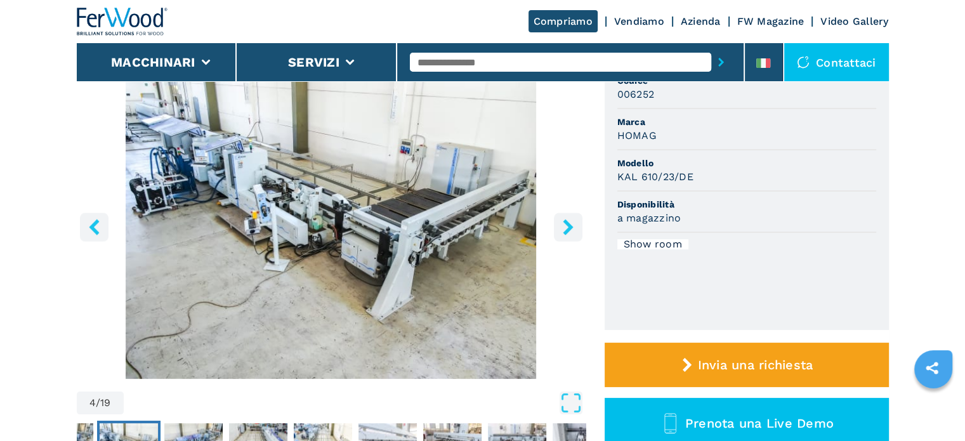
click at [574, 226] on icon "right-button" at bounding box center [568, 227] width 16 height 16
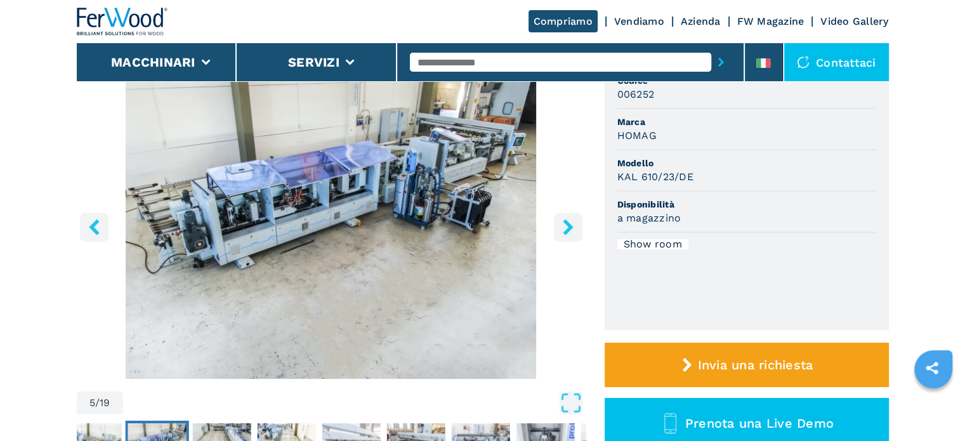
click at [573, 226] on icon "right-button" at bounding box center [568, 227] width 16 height 16
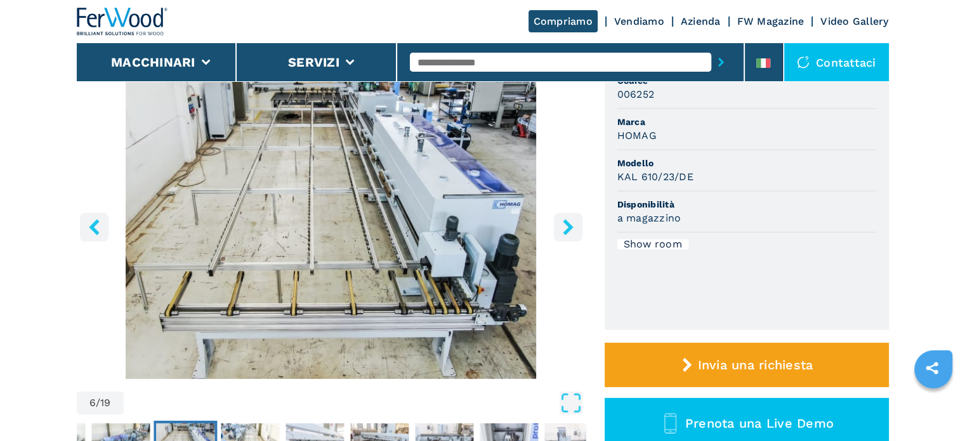
click at [571, 226] on icon "right-button" at bounding box center [568, 227] width 16 height 16
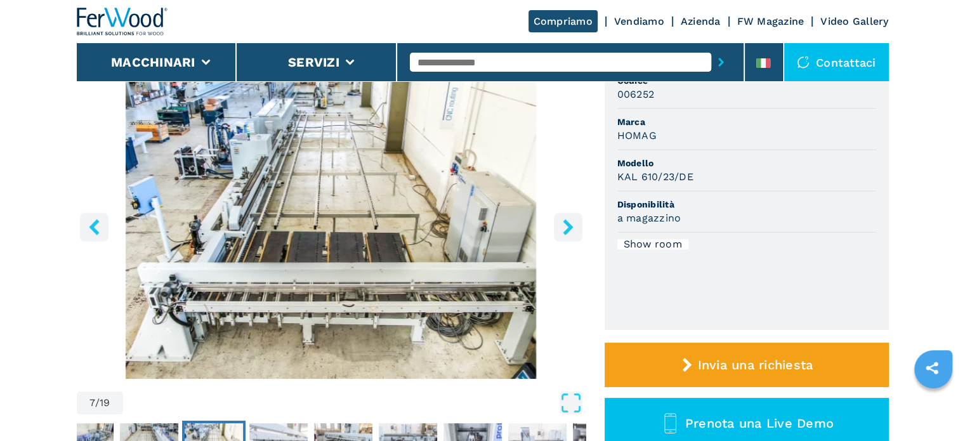
click at [571, 226] on icon "right-button" at bounding box center [568, 227] width 10 height 16
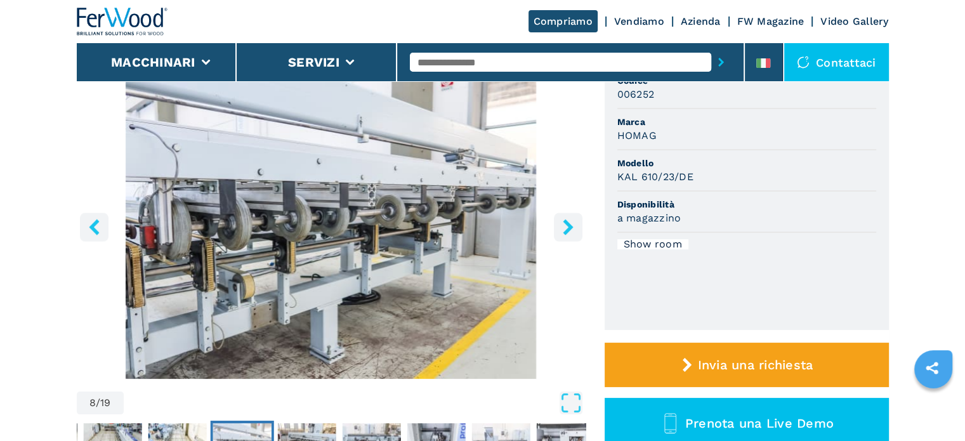
click at [571, 226] on icon "right-button" at bounding box center [568, 227] width 10 height 16
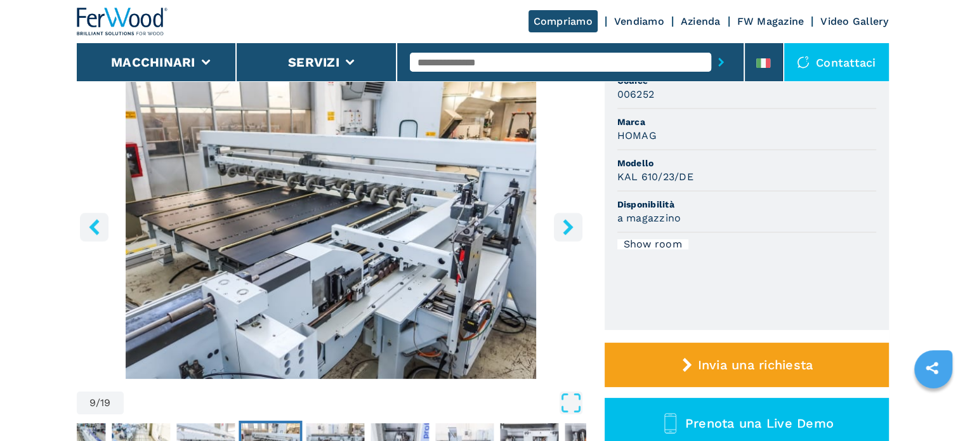
click at [571, 226] on icon "right-button" at bounding box center [568, 227] width 10 height 16
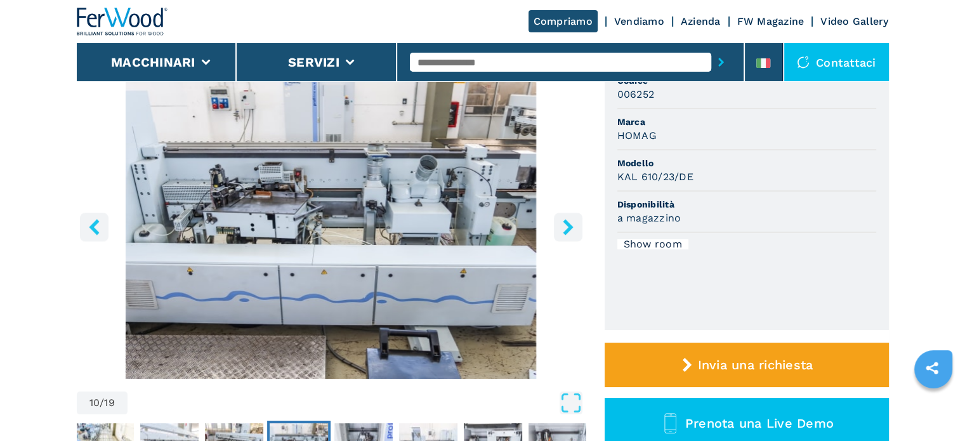
click at [571, 230] on icon "right-button" at bounding box center [568, 227] width 16 height 16
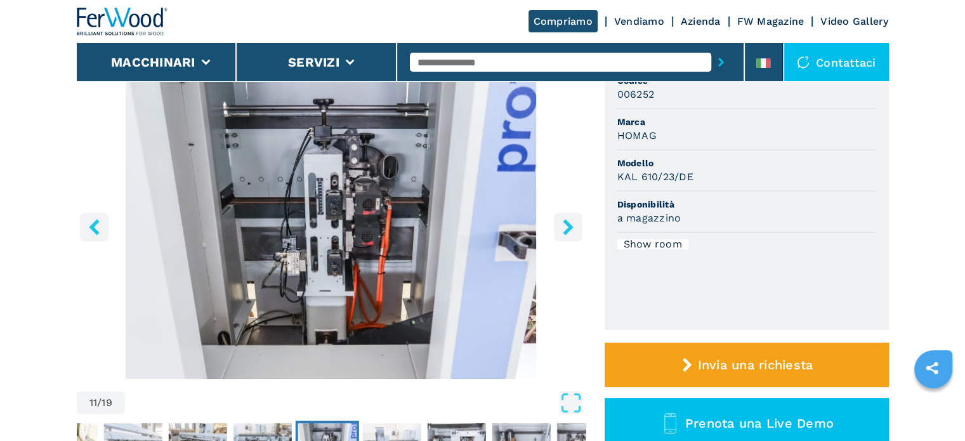
click at [567, 229] on icon "right-button" at bounding box center [568, 227] width 10 height 16
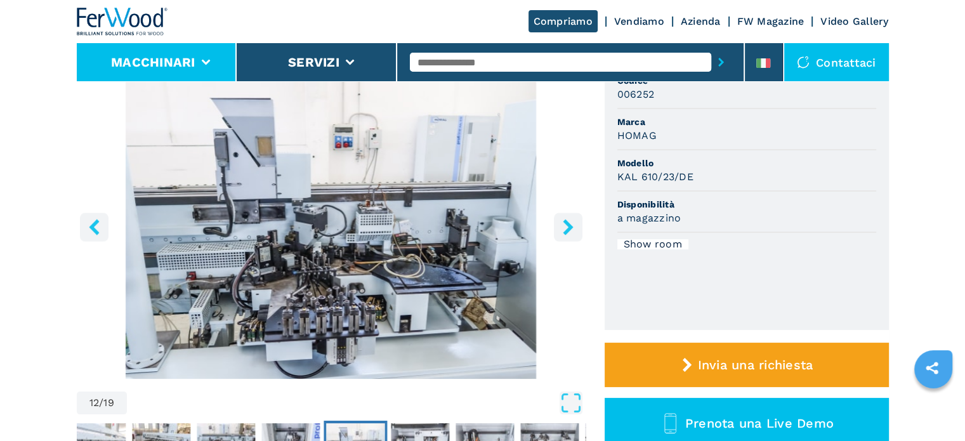
click at [180, 64] on button "Macchinari" at bounding box center [153, 62] width 84 height 15
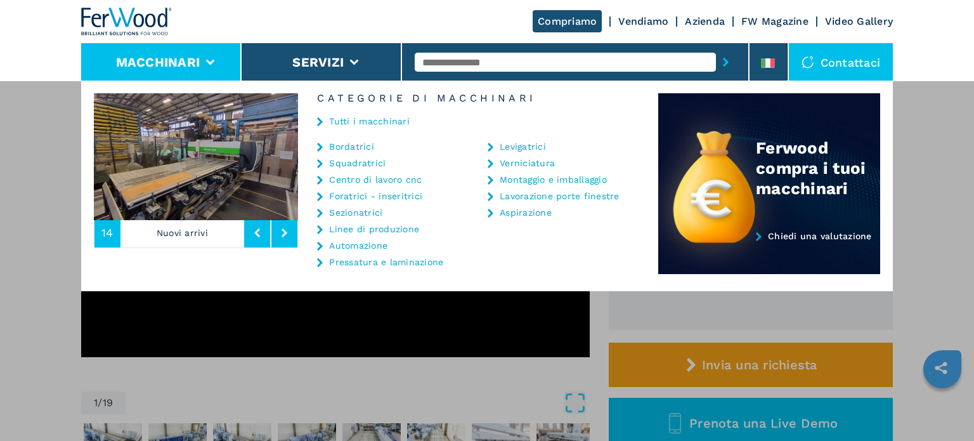
click at [363, 140] on div "Tutti i macchinari" at bounding box center [478, 122] width 360 height 38
click at [342, 148] on link "Bordatrici" at bounding box center [351, 146] width 45 height 9
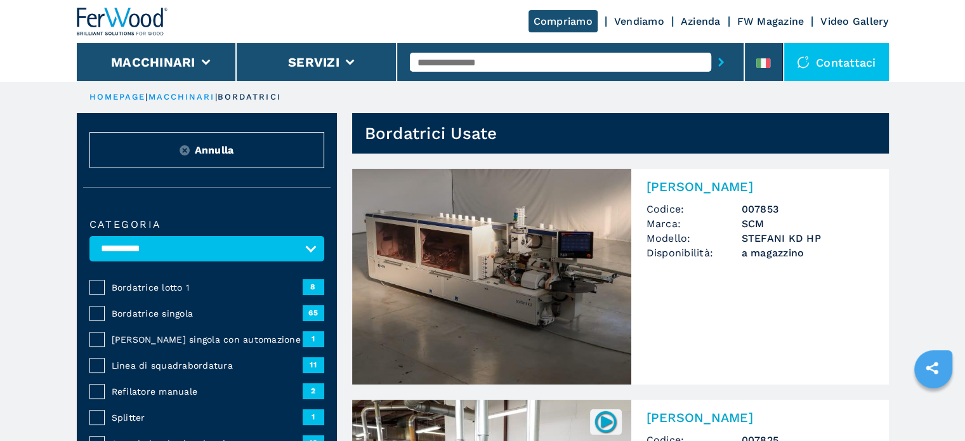
click at [160, 284] on span "Bordatrice lotto 1" at bounding box center [207, 287] width 191 height 13
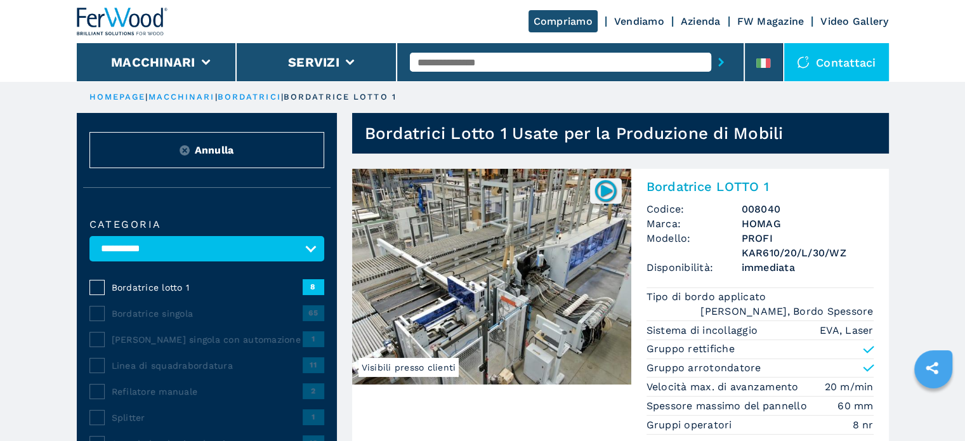
click at [765, 212] on h3 "008040" at bounding box center [807, 209] width 132 height 15
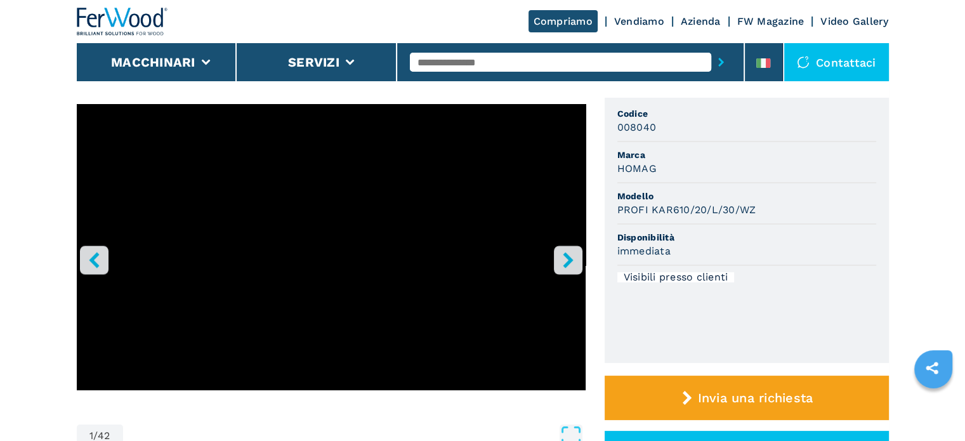
scroll to position [127, 0]
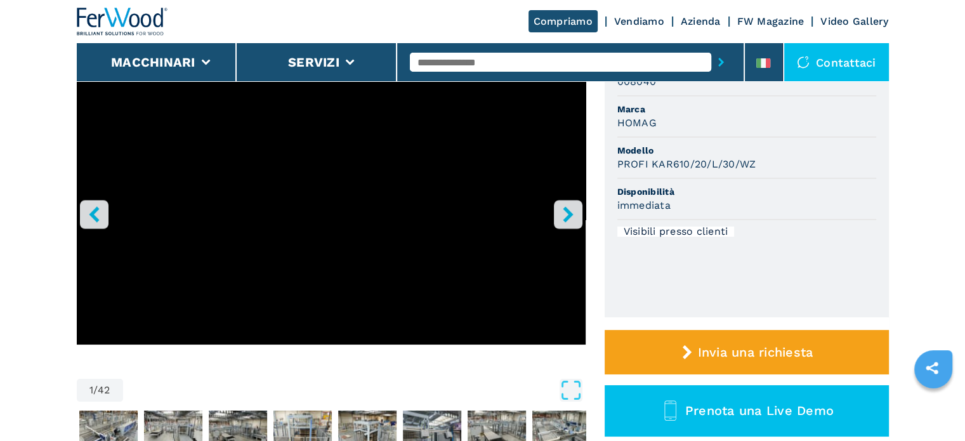
click at [565, 213] on icon "right-button" at bounding box center [568, 214] width 16 height 16
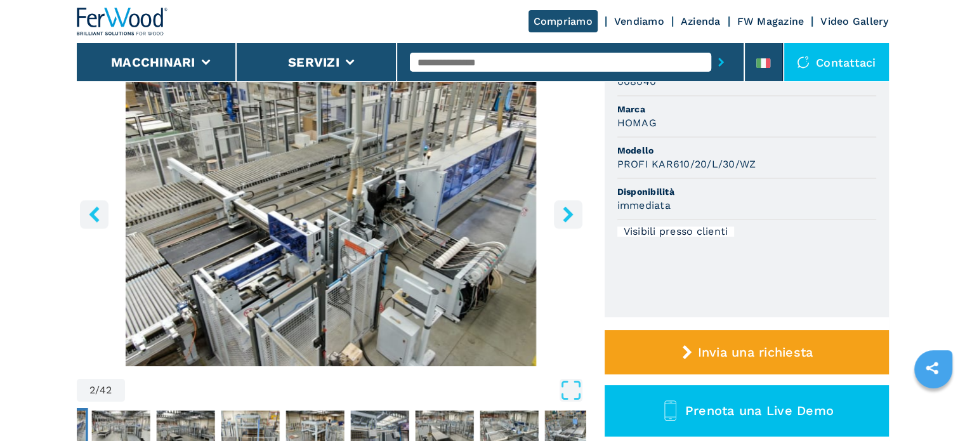
click at [565, 213] on icon "right-button" at bounding box center [568, 214] width 16 height 16
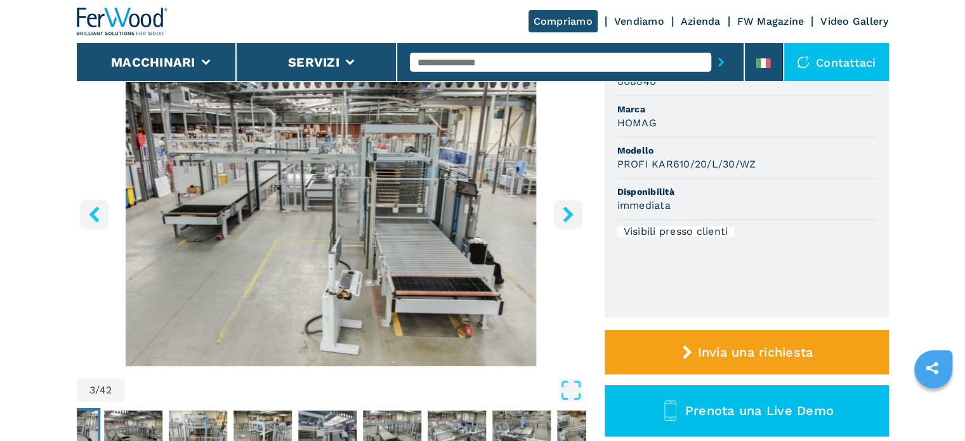
click at [565, 213] on icon "right-button" at bounding box center [568, 214] width 16 height 16
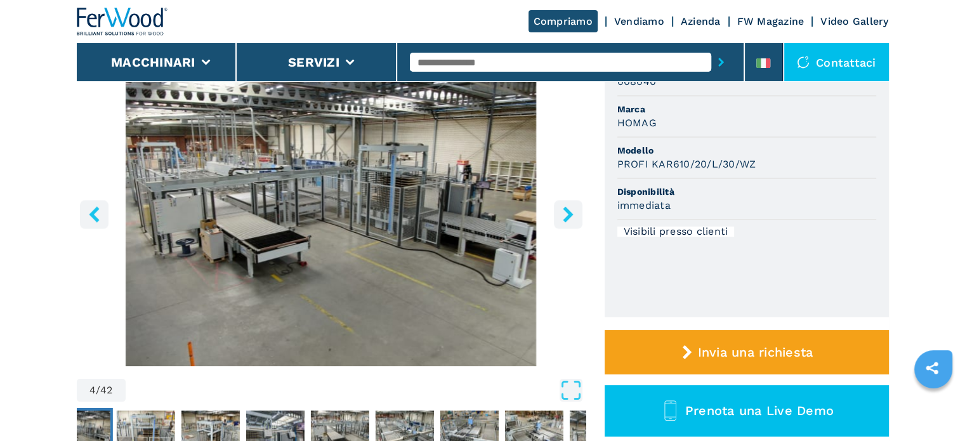
click at [565, 213] on icon "right-button" at bounding box center [568, 214] width 16 height 16
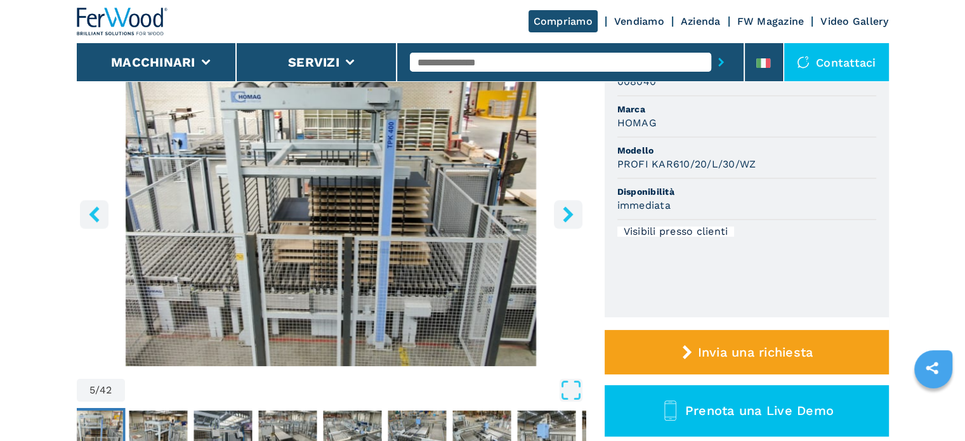
click at [565, 213] on icon "right-button" at bounding box center [568, 214] width 16 height 16
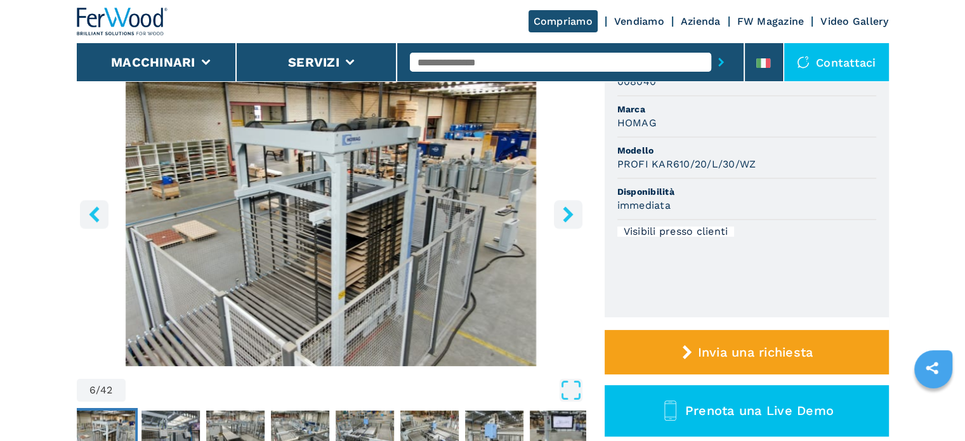
click at [565, 213] on icon "right-button" at bounding box center [568, 214] width 16 height 16
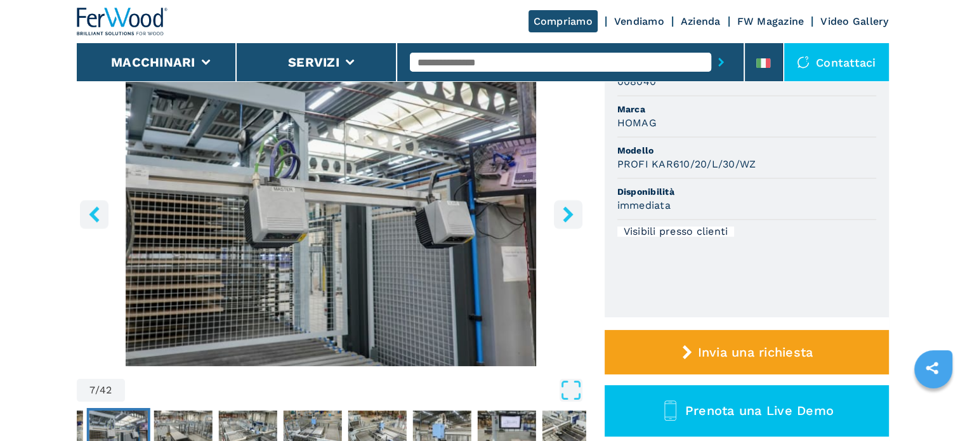
click at [565, 213] on icon "right-button" at bounding box center [568, 214] width 16 height 16
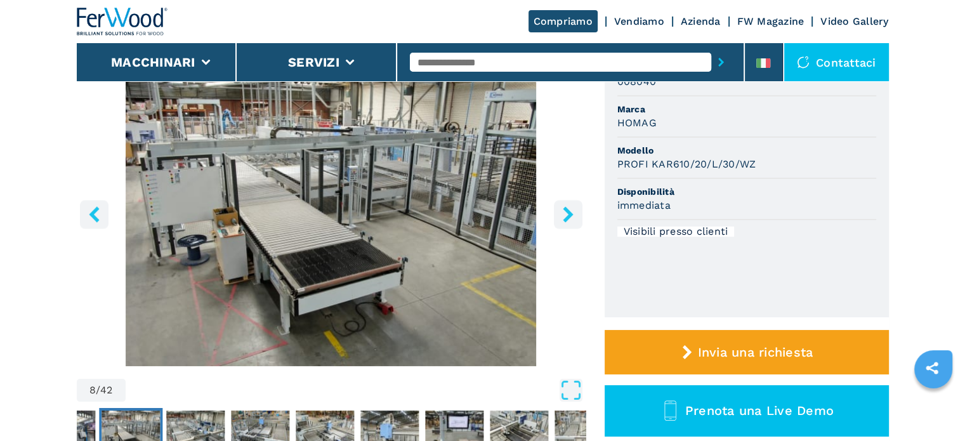
click at [565, 213] on icon "right-button" at bounding box center [568, 214] width 16 height 16
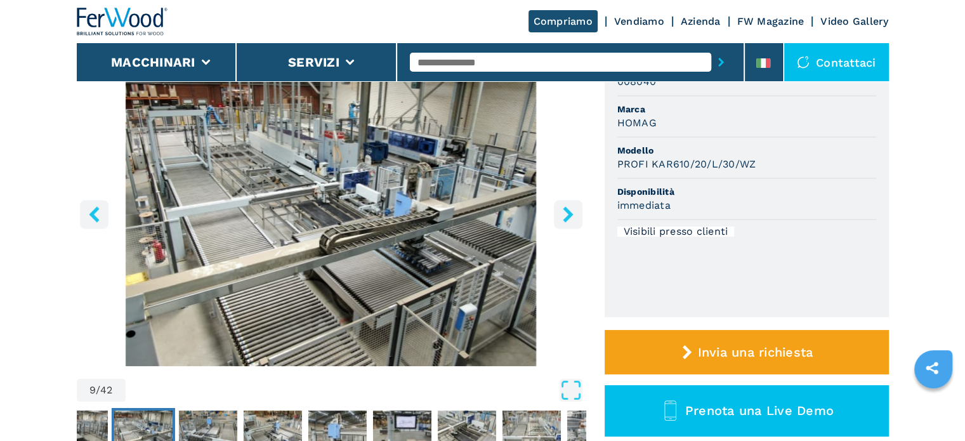
click at [566, 213] on icon "right-button" at bounding box center [568, 214] width 16 height 16
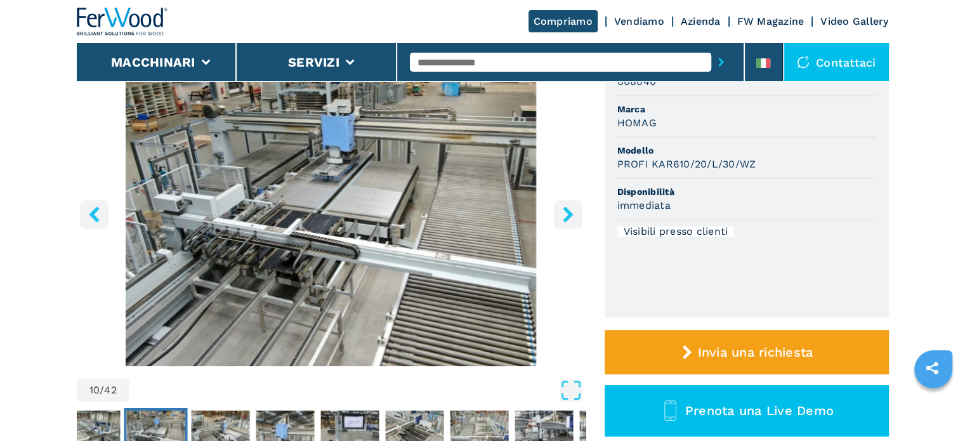
click at [566, 213] on icon "right-button" at bounding box center [568, 214] width 16 height 16
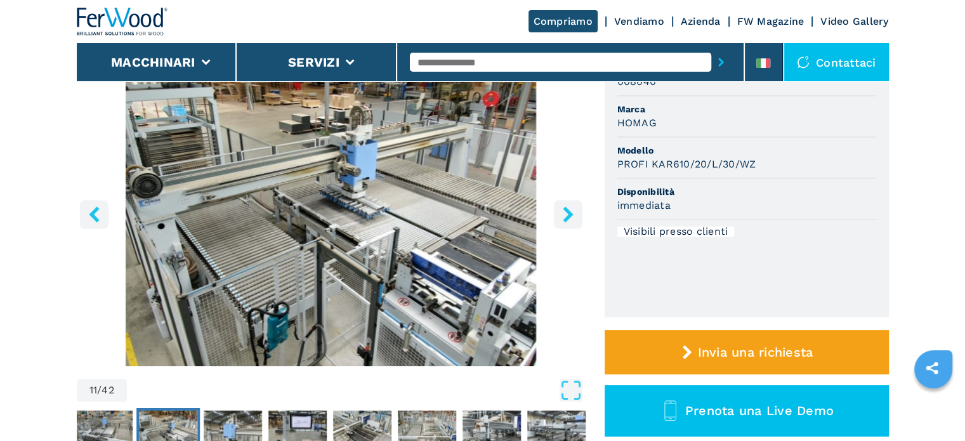
click at [566, 213] on icon "right-button" at bounding box center [568, 214] width 16 height 16
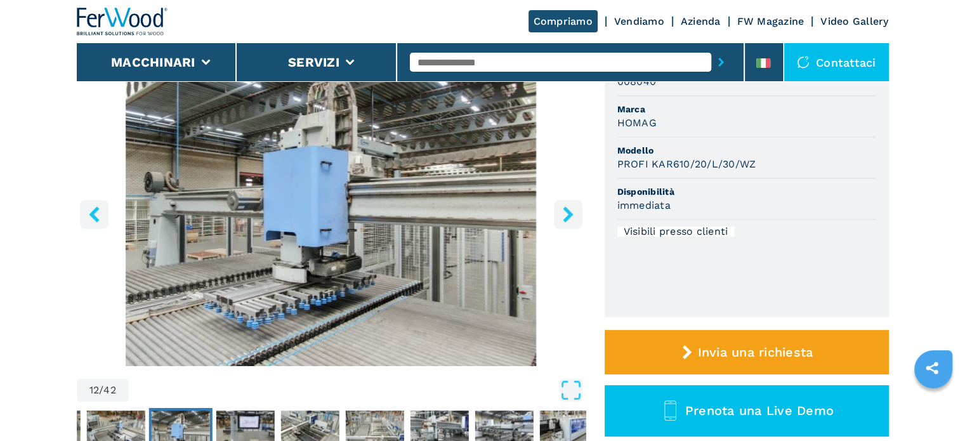
click at [566, 213] on icon "right-button" at bounding box center [568, 214] width 16 height 16
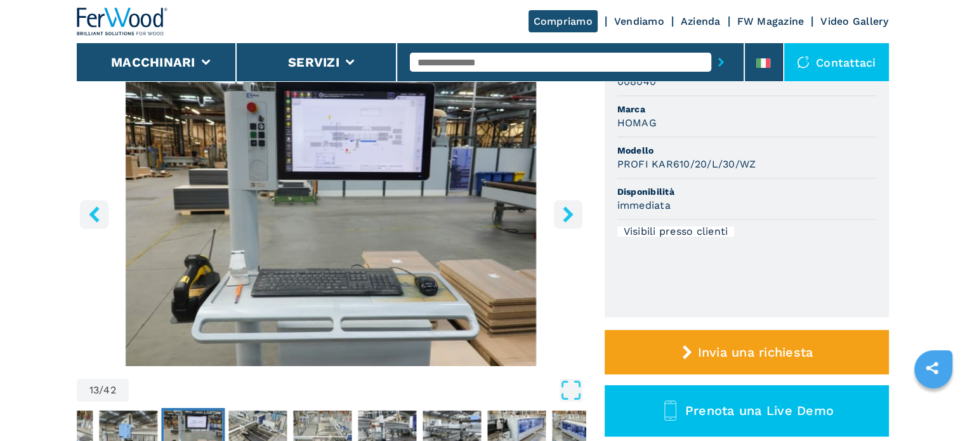
click at [566, 213] on icon "right-button" at bounding box center [568, 214] width 16 height 16
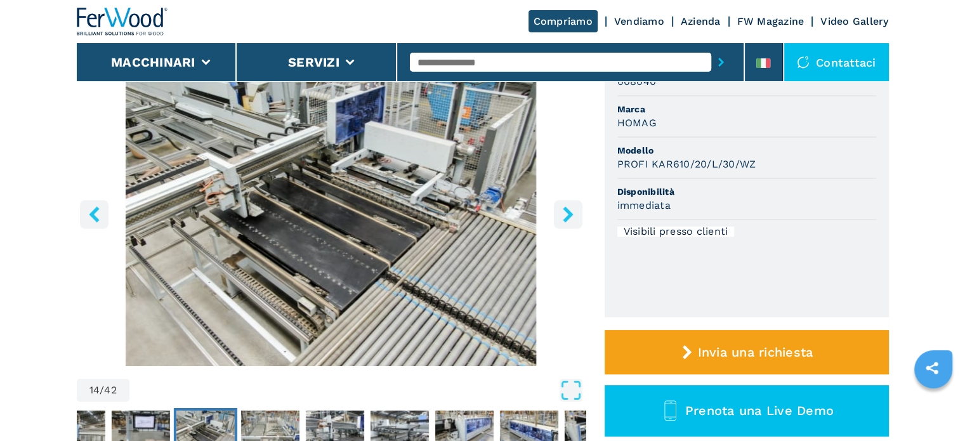
click at [566, 214] on icon "right-button" at bounding box center [568, 214] width 16 height 16
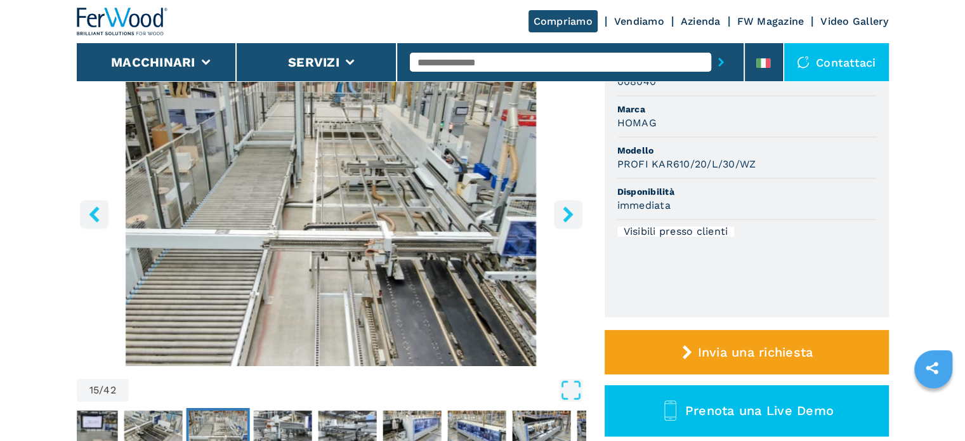
click at [566, 214] on icon "right-button" at bounding box center [568, 214] width 16 height 16
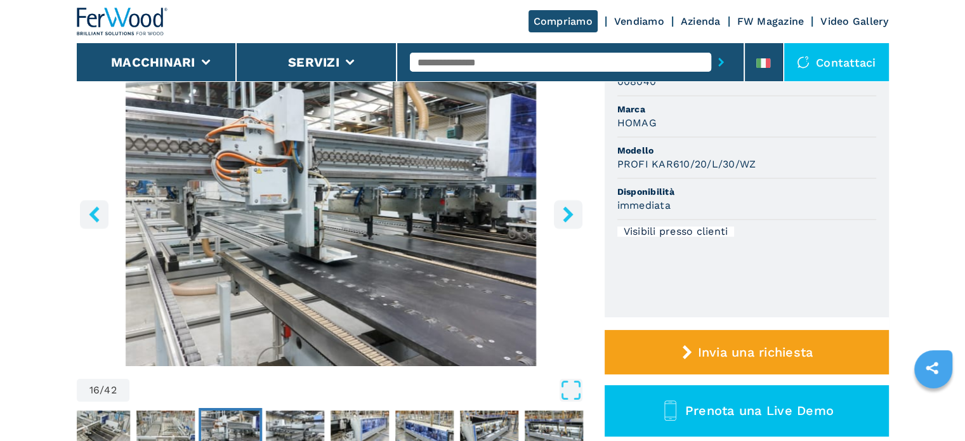
click at [566, 214] on icon "right-button" at bounding box center [568, 214] width 16 height 16
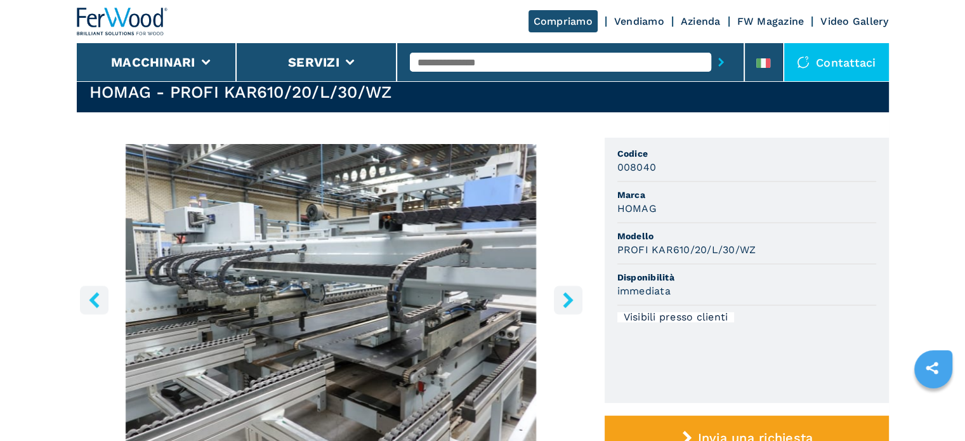
scroll to position [63, 0]
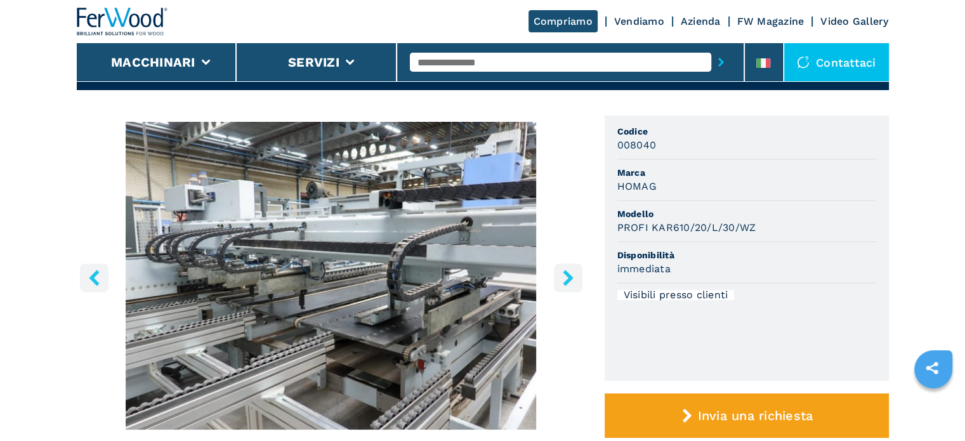
click at [563, 275] on icon "right-button" at bounding box center [568, 278] width 16 height 16
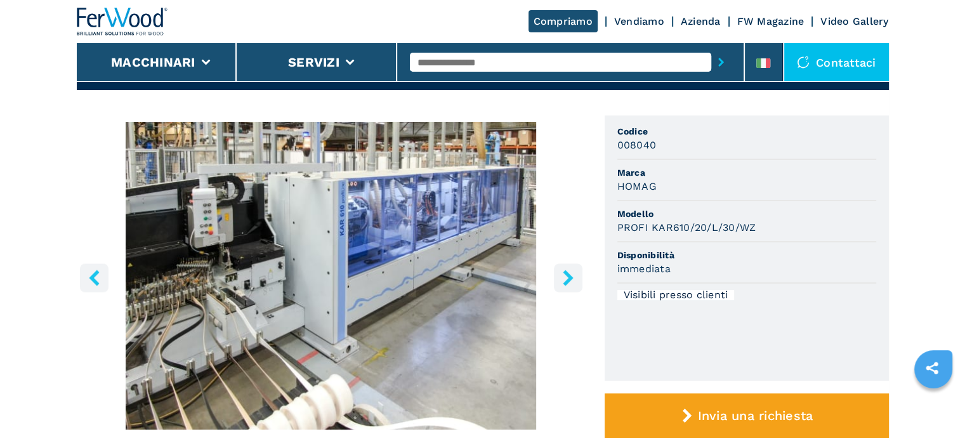
click at [566, 274] on icon "right-button" at bounding box center [568, 278] width 10 height 16
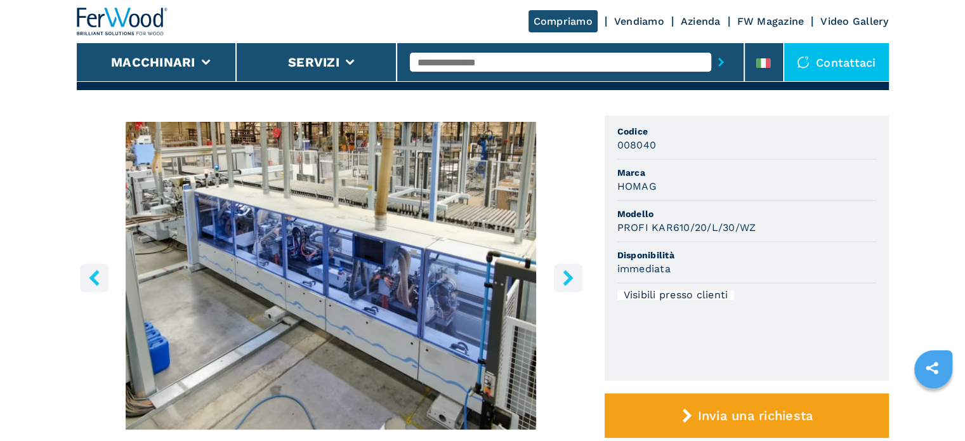
click at [566, 274] on icon "right-button" at bounding box center [568, 278] width 10 height 16
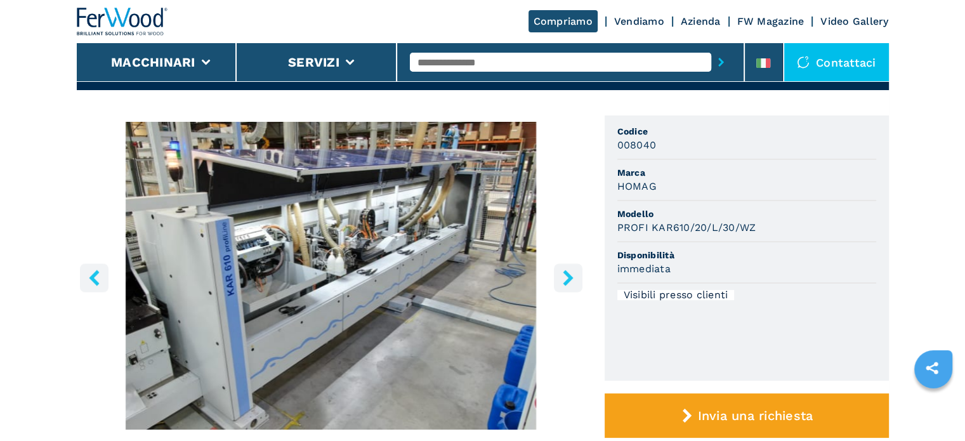
click at [566, 274] on icon "right-button" at bounding box center [568, 278] width 10 height 16
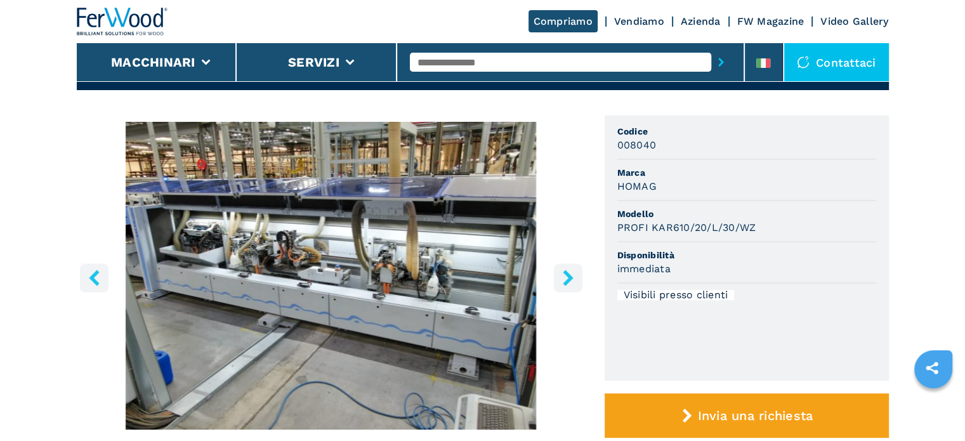
click at [566, 274] on icon "right-button" at bounding box center [568, 278] width 10 height 16
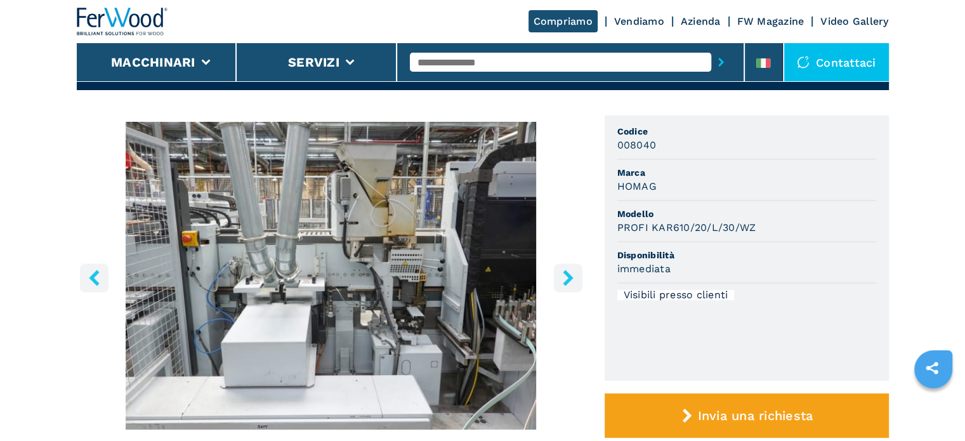
click at [566, 274] on icon "right-button" at bounding box center [568, 278] width 10 height 16
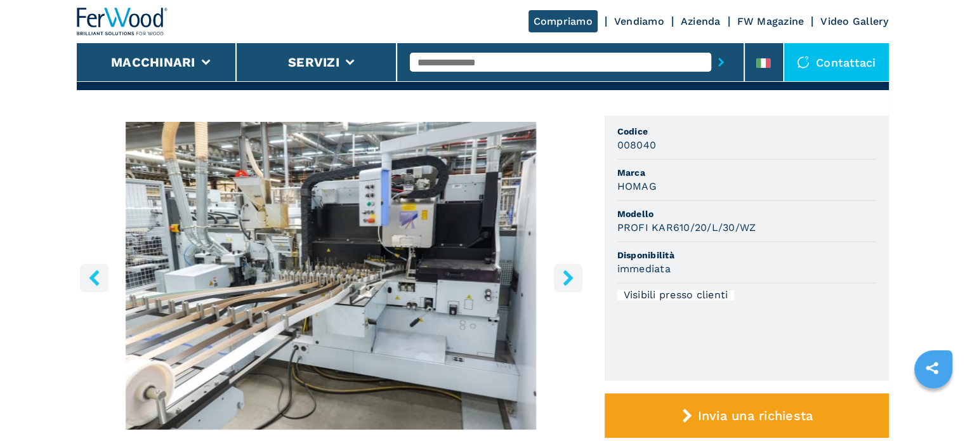
click at [566, 274] on icon "right-button" at bounding box center [568, 278] width 10 height 16
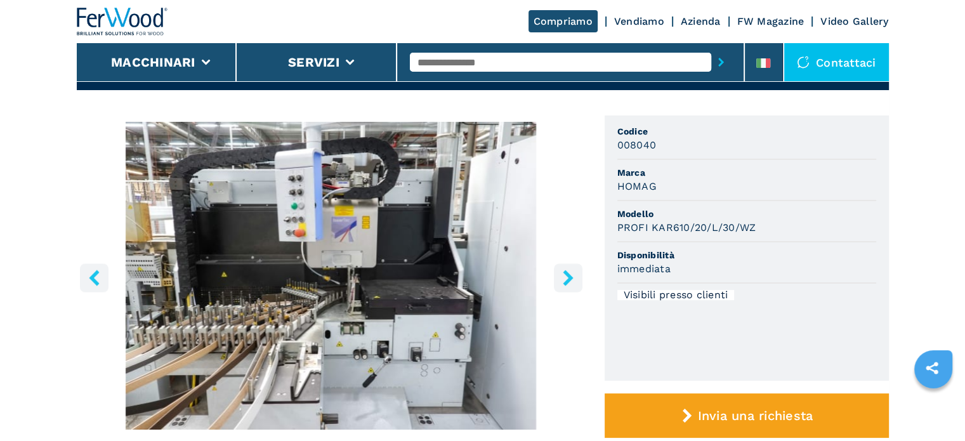
click at [566, 273] on icon "right-button" at bounding box center [568, 278] width 10 height 16
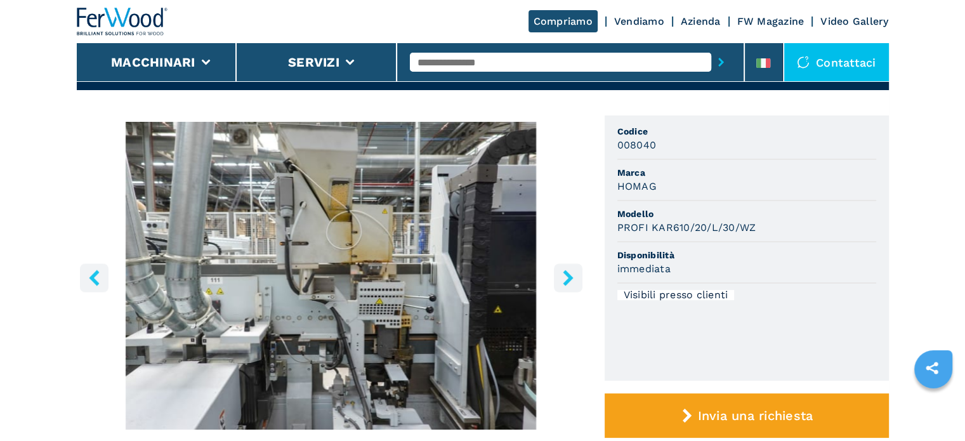
click at [565, 273] on icon "right-button" at bounding box center [568, 278] width 10 height 16
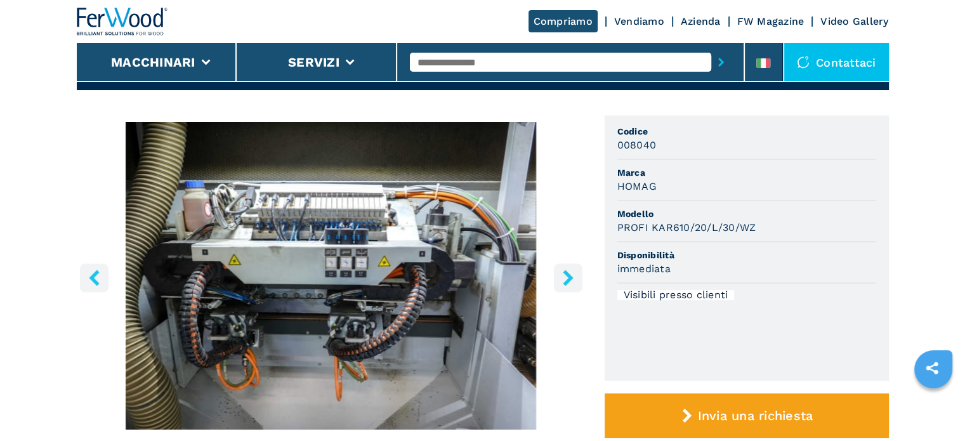
click at [565, 273] on icon "right-button" at bounding box center [568, 278] width 10 height 16
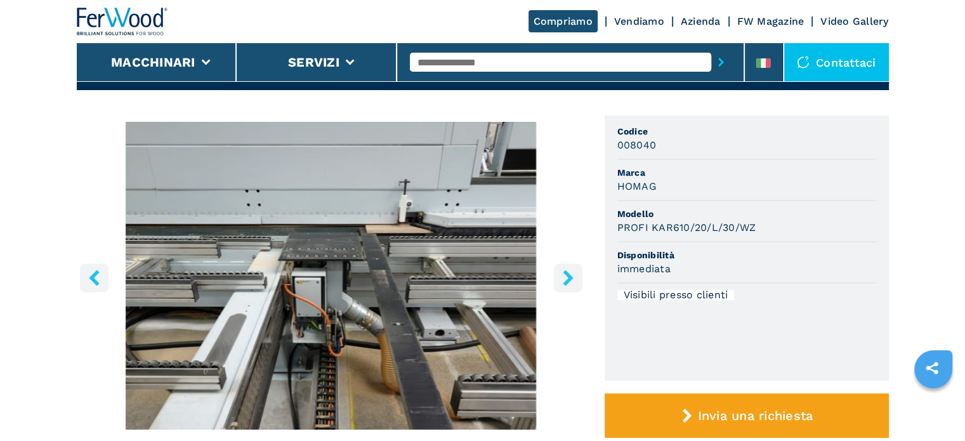
click at [565, 273] on icon "right-button" at bounding box center [568, 278] width 10 height 16
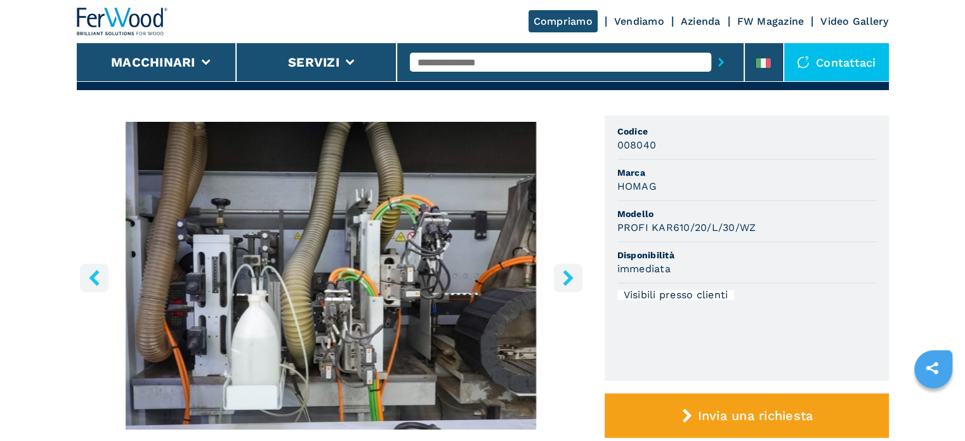
click at [565, 273] on icon "right-button" at bounding box center [568, 278] width 10 height 16
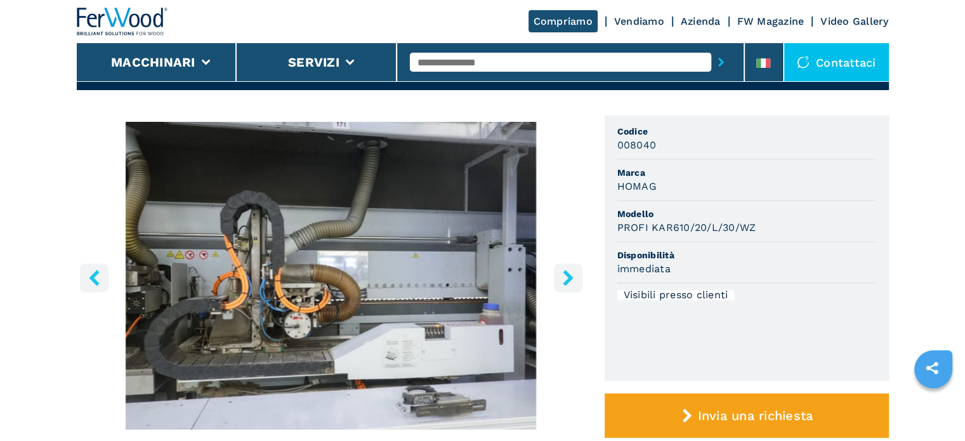
click at [565, 273] on icon "right-button" at bounding box center [568, 278] width 10 height 16
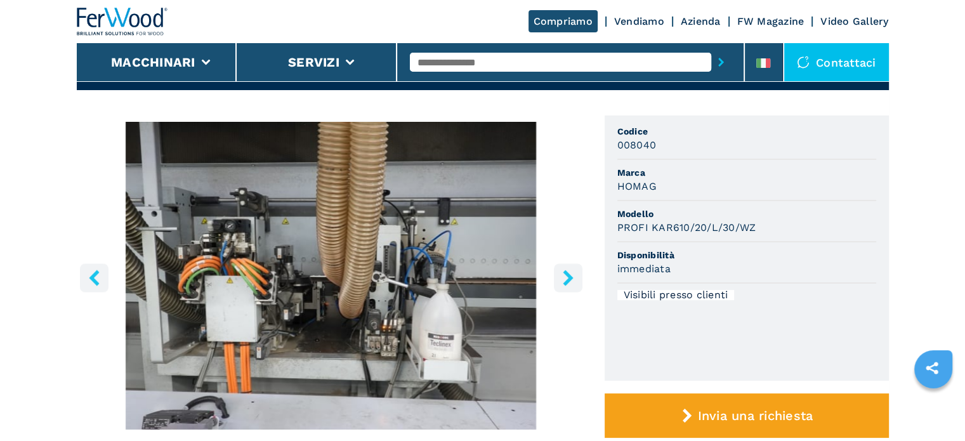
click at [564, 273] on icon "right-button" at bounding box center [568, 278] width 10 height 16
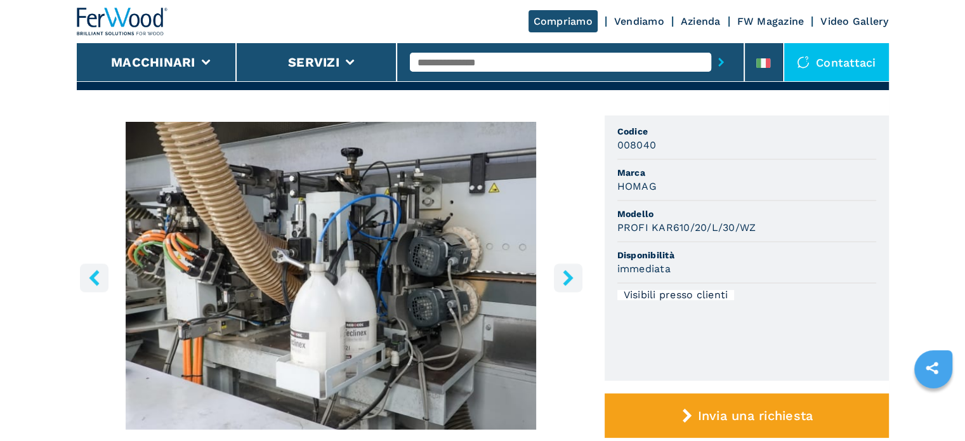
click at [563, 273] on icon "right-button" at bounding box center [568, 278] width 16 height 16
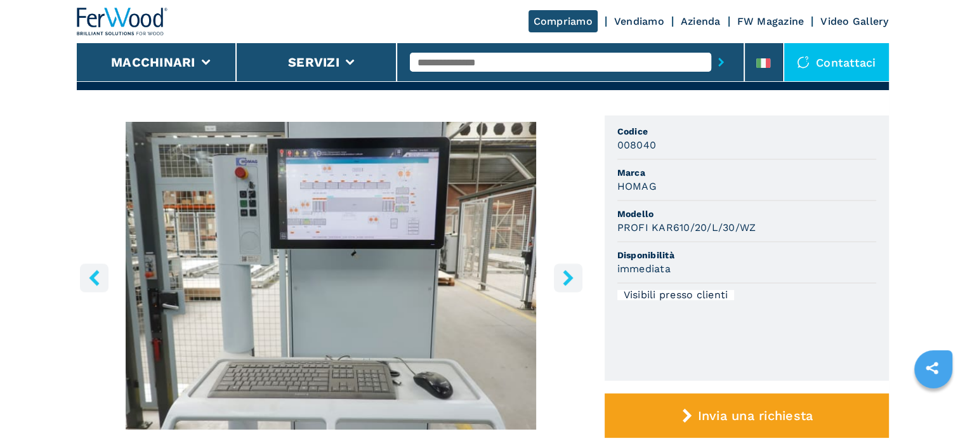
click at [563, 273] on icon "right-button" at bounding box center [568, 278] width 16 height 16
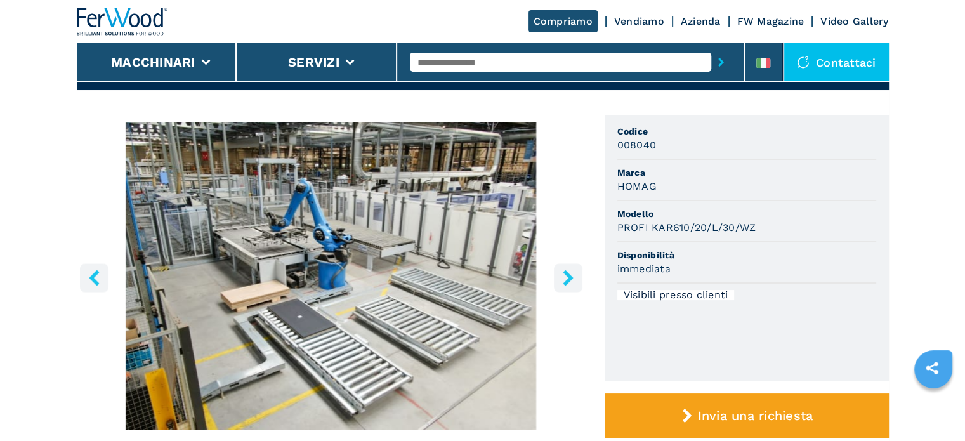
click at [566, 276] on icon "right-button" at bounding box center [568, 278] width 10 height 16
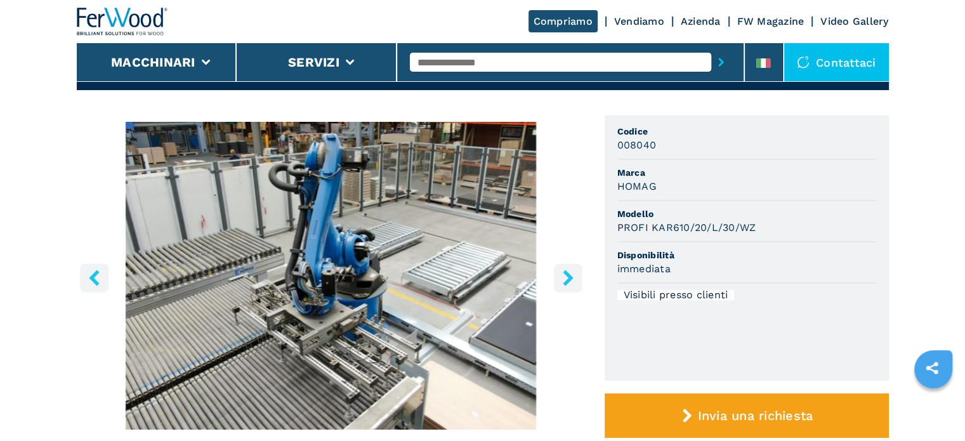
click at [567, 275] on icon "right-button" at bounding box center [568, 278] width 10 height 16
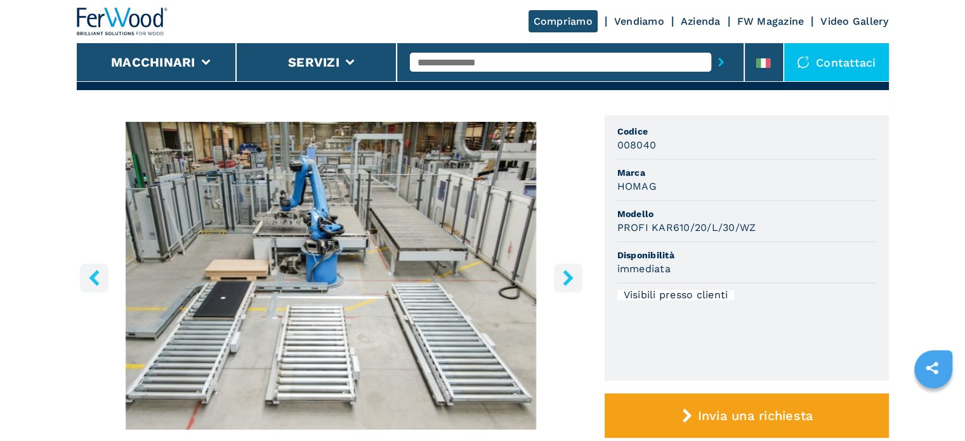
click at [567, 275] on icon "right-button" at bounding box center [568, 278] width 10 height 16
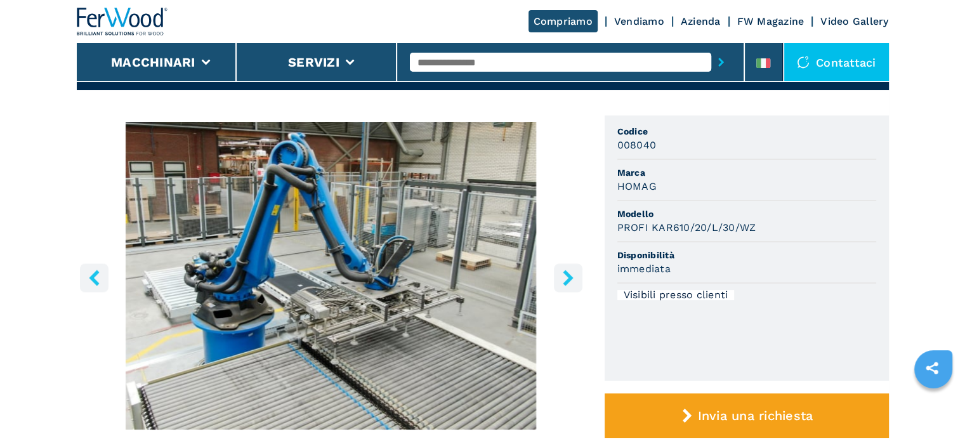
click at [567, 275] on icon "right-button" at bounding box center [568, 278] width 10 height 16
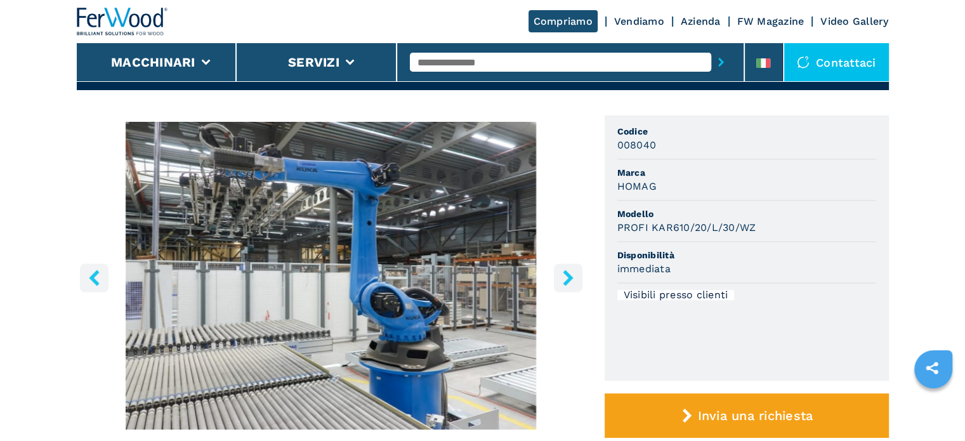
click at [567, 275] on icon "right-button" at bounding box center [568, 278] width 10 height 16
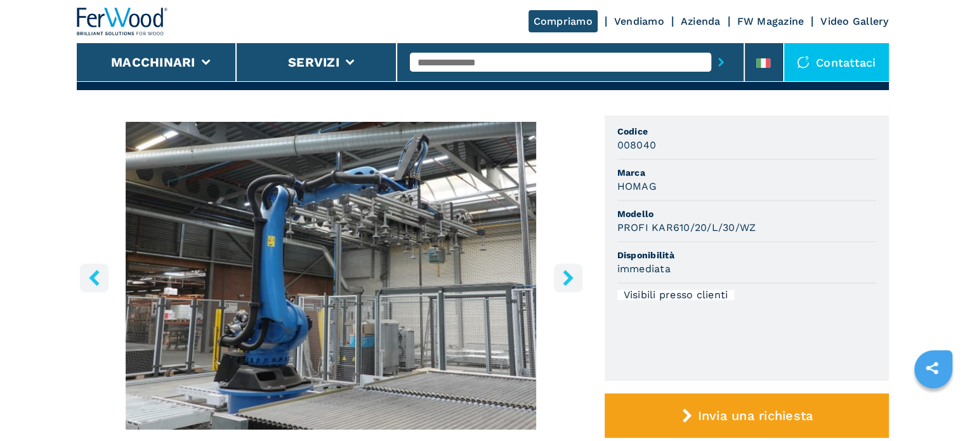
click at [567, 275] on icon "right-button" at bounding box center [568, 278] width 10 height 16
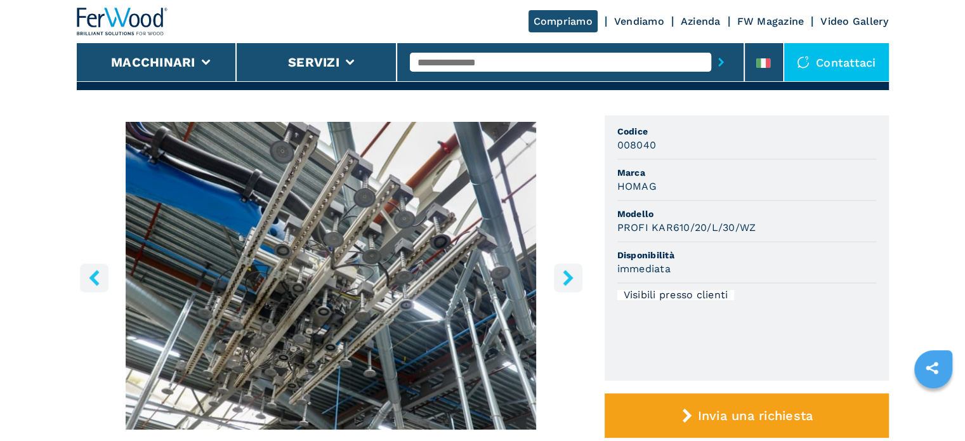
click at [567, 275] on icon "right-button" at bounding box center [568, 278] width 10 height 16
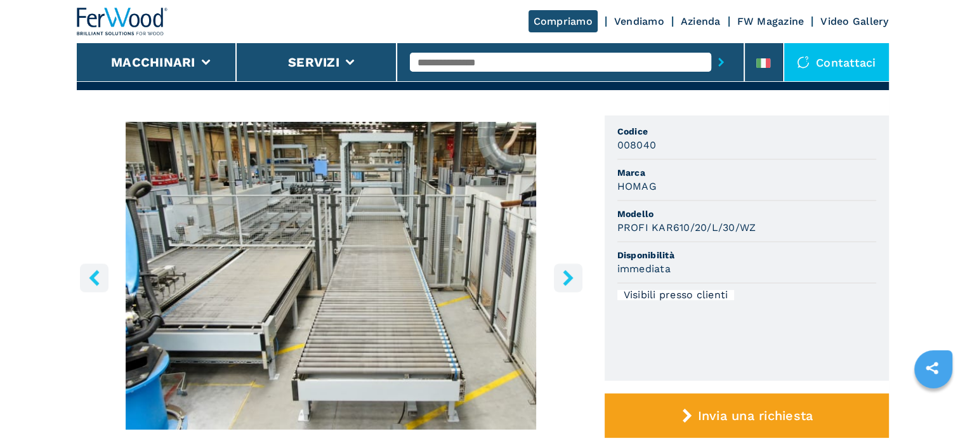
click at [567, 275] on icon "right-button" at bounding box center [568, 278] width 10 height 16
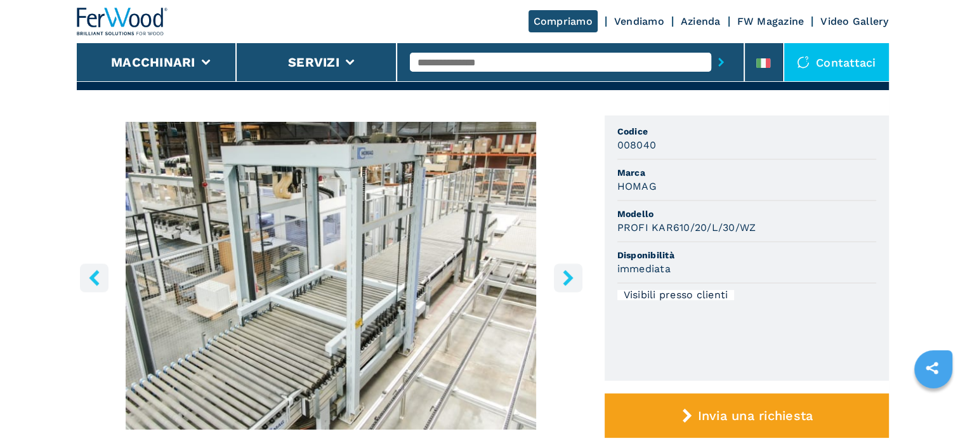
click at [567, 275] on icon "right-button" at bounding box center [568, 278] width 10 height 16
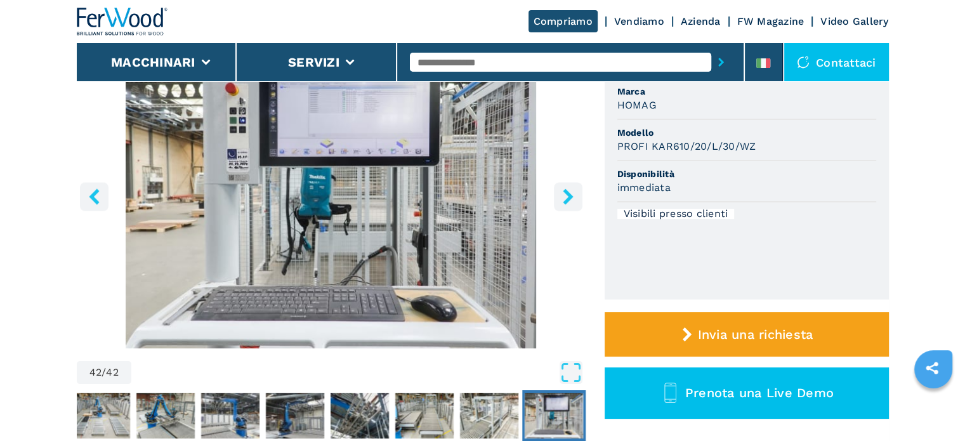
scroll to position [444, 0]
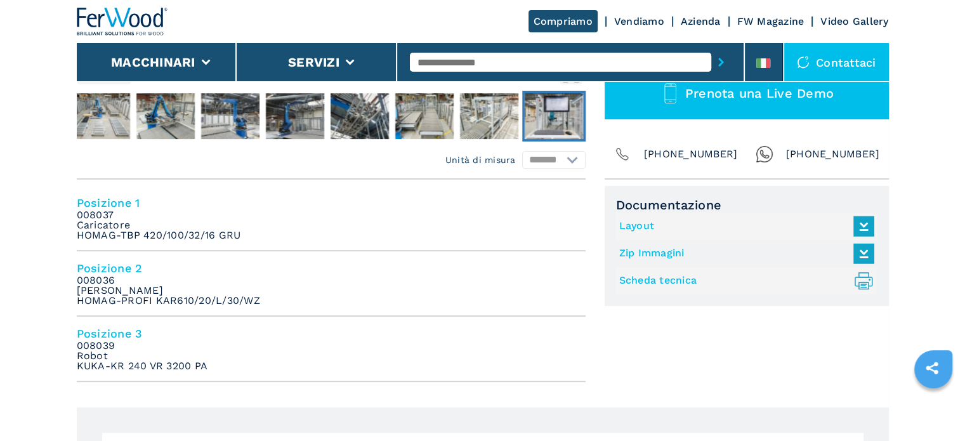
click at [637, 225] on link "Layout" at bounding box center [743, 226] width 249 height 21
click at [193, 283] on em "008036 [PERSON_NAME] HOMAG-PROFI KAR610/20/L/30/WZ" at bounding box center [168, 290] width 183 height 30
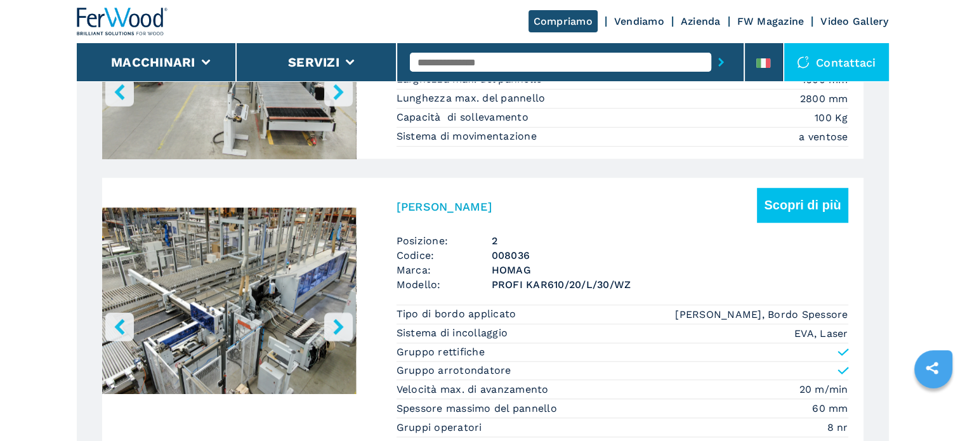
scroll to position [951, 0]
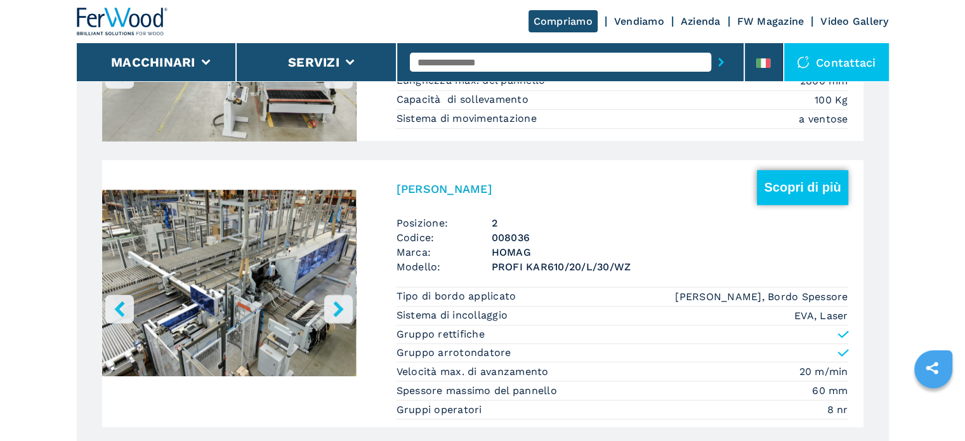
click at [810, 182] on button "Scopri di più" at bounding box center [802, 187] width 91 height 35
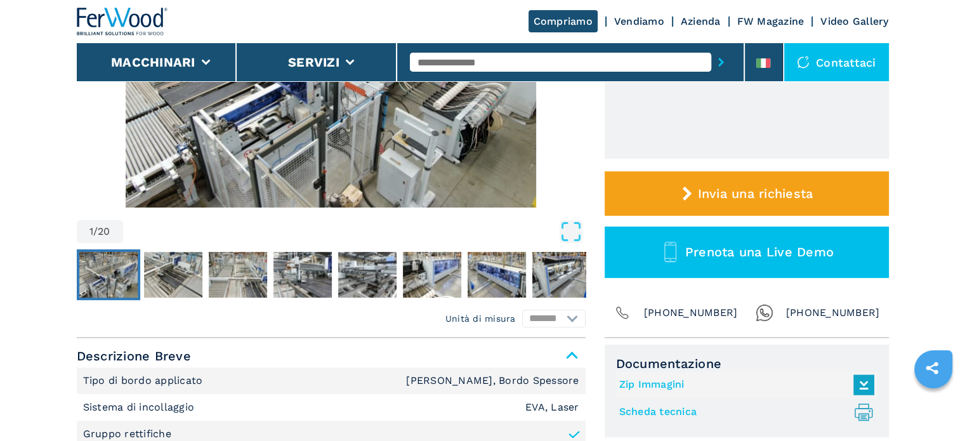
scroll to position [507, 0]
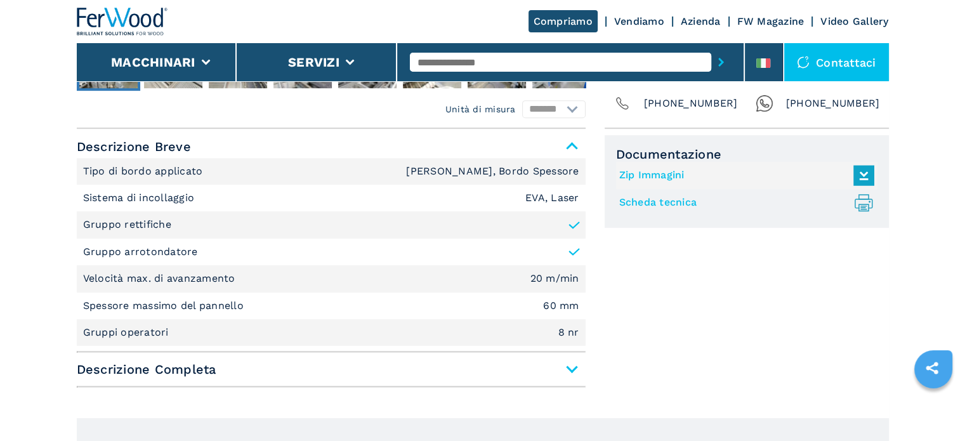
click at [570, 367] on span "Descrizione Completa" at bounding box center [331, 369] width 509 height 23
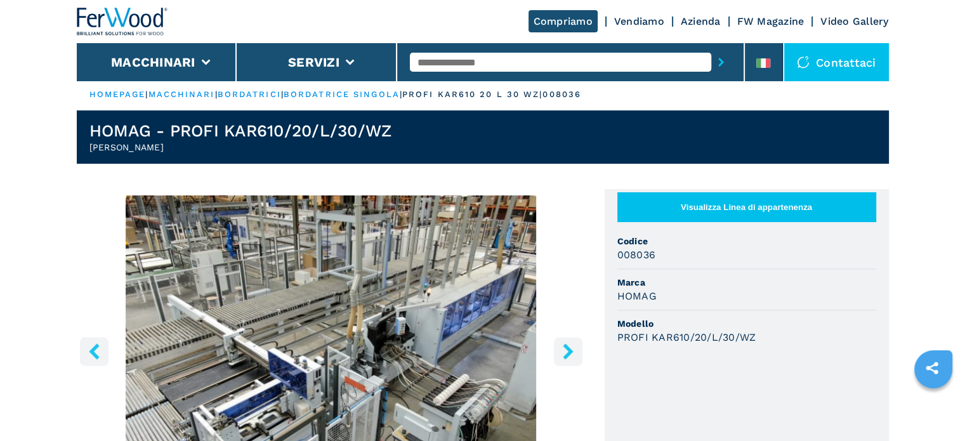
scroll to position [0, 0]
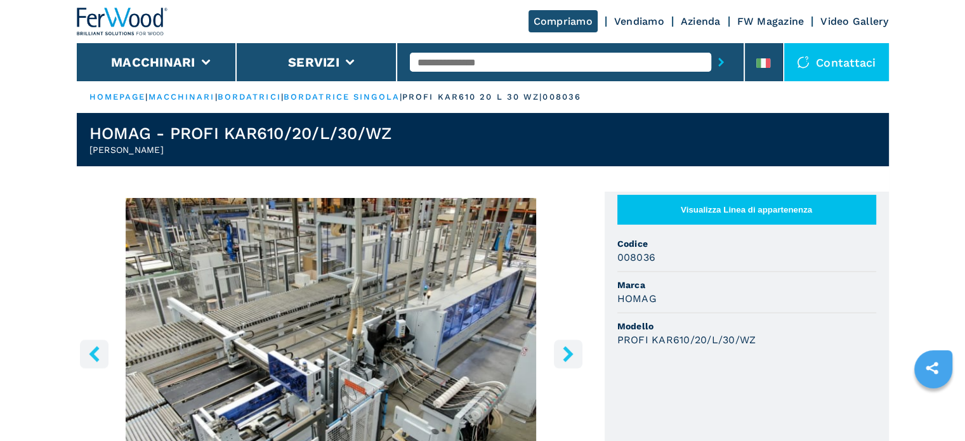
click at [591, 235] on div "1 / 20 Unità di misura ******* ********* Visualizza Linea di appartenenza Codic…" at bounding box center [483, 414] width 812 height 445
